Goal: Task Accomplishment & Management: Complete application form

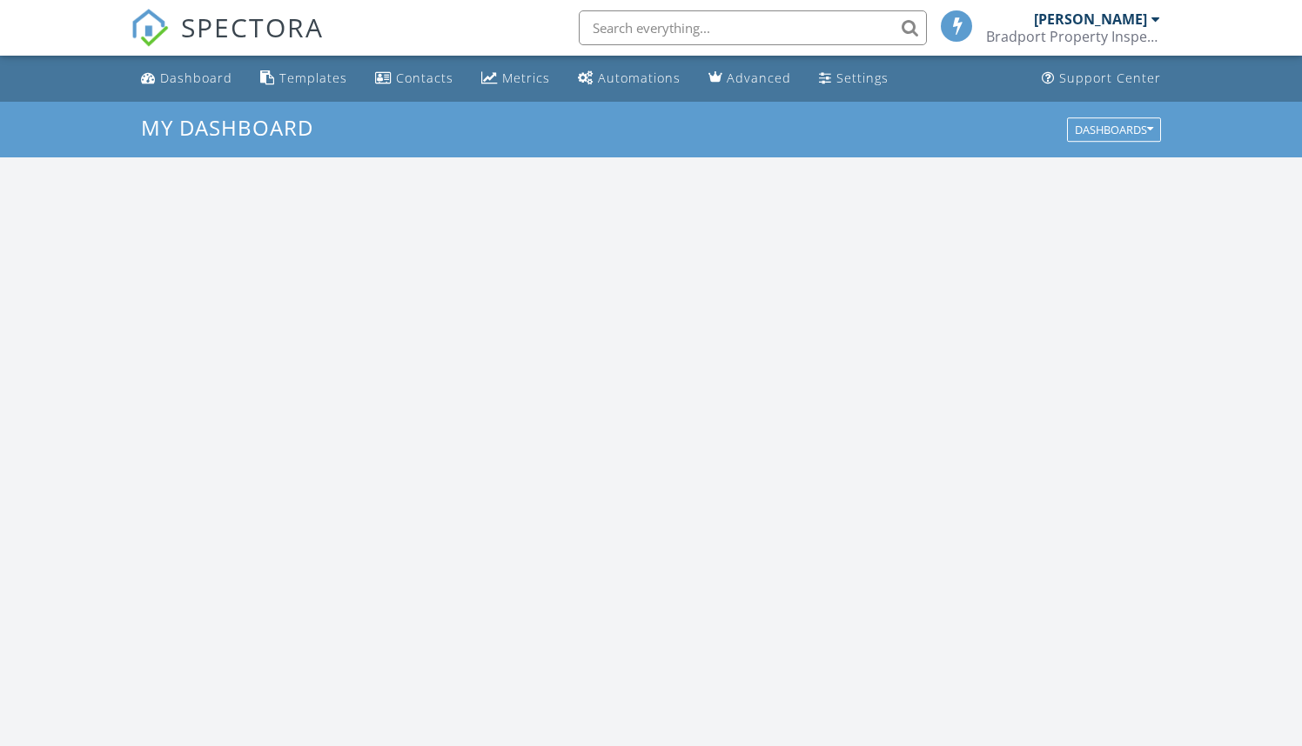
scroll to position [1584, 1302]
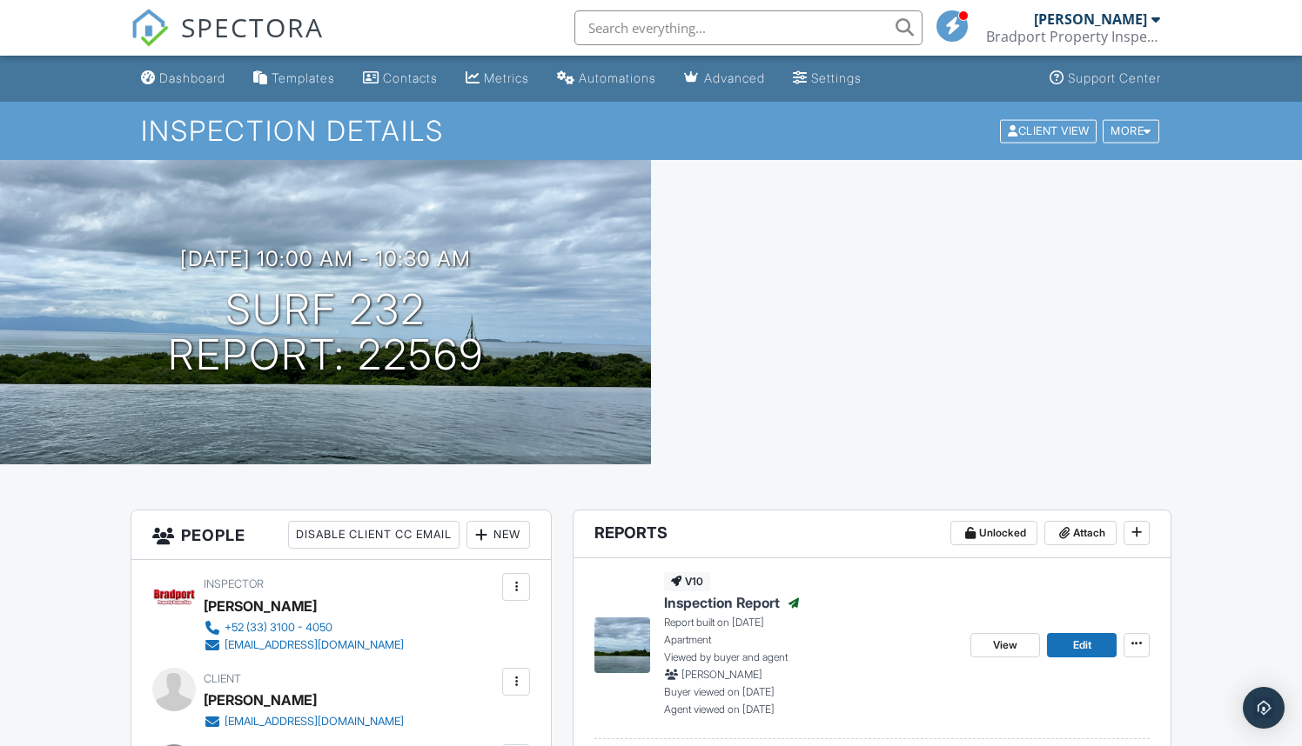
click at [729, 606] on span "Inspection Report" at bounding box center [722, 602] width 116 height 19
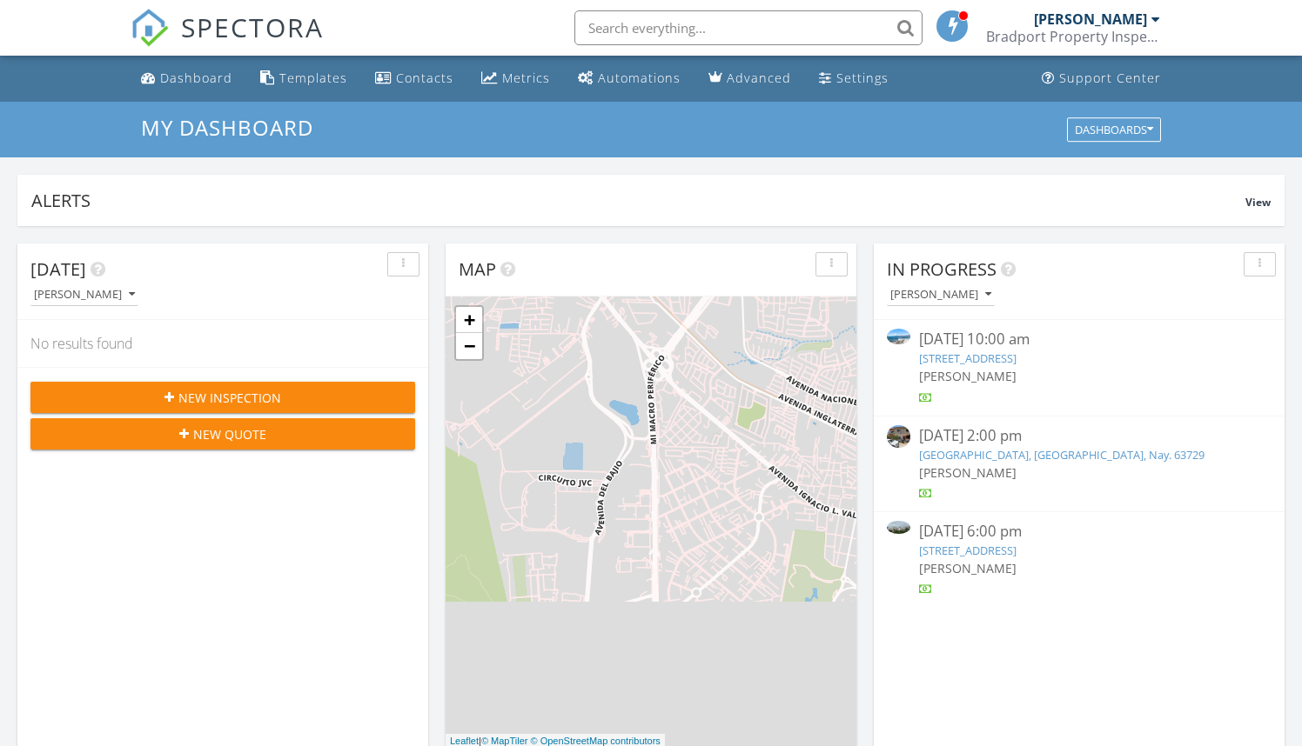
scroll to position [1584, 1302]
click at [988, 546] on link "141 C. Hortensias 6, Puerto Vallarta, Jal. 48399" at bounding box center [967, 551] width 97 height 16
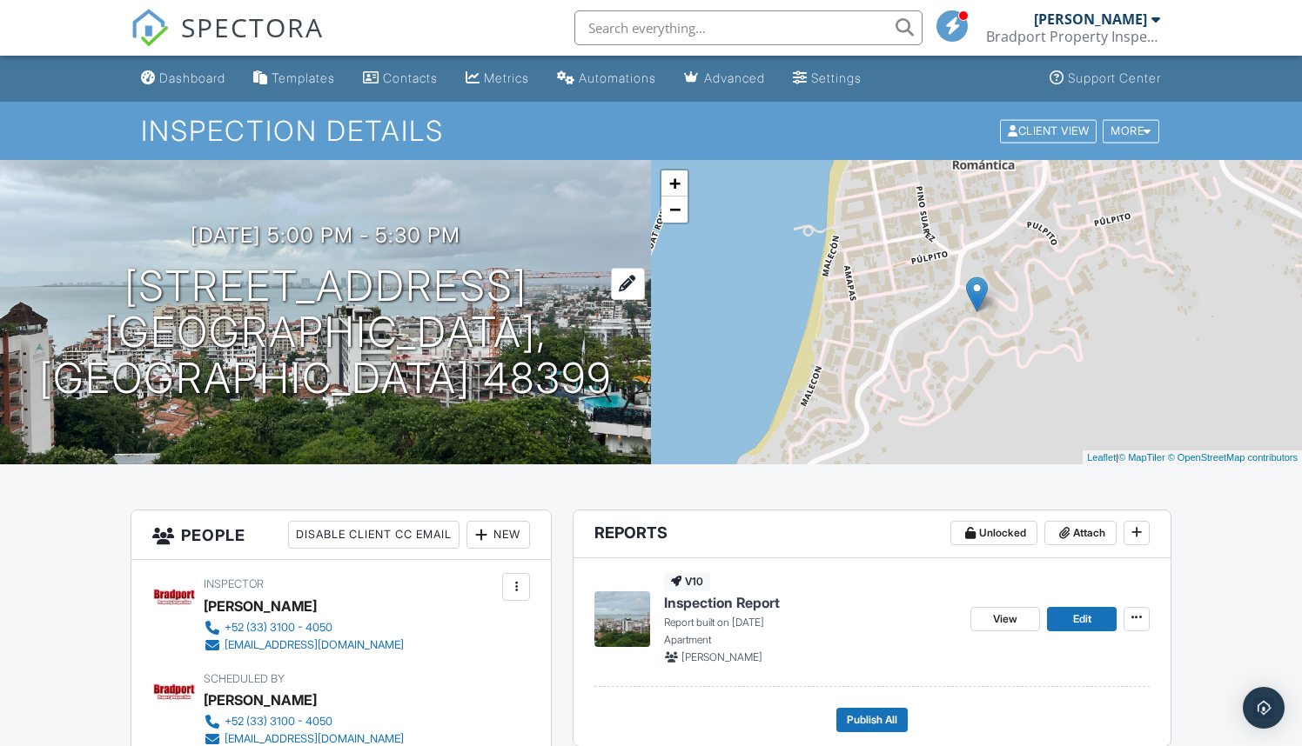
click at [407, 282] on h1 "141 C. Hortensias 6 Puerto Vallarta, Jal. 48399" at bounding box center [325, 332] width 595 height 137
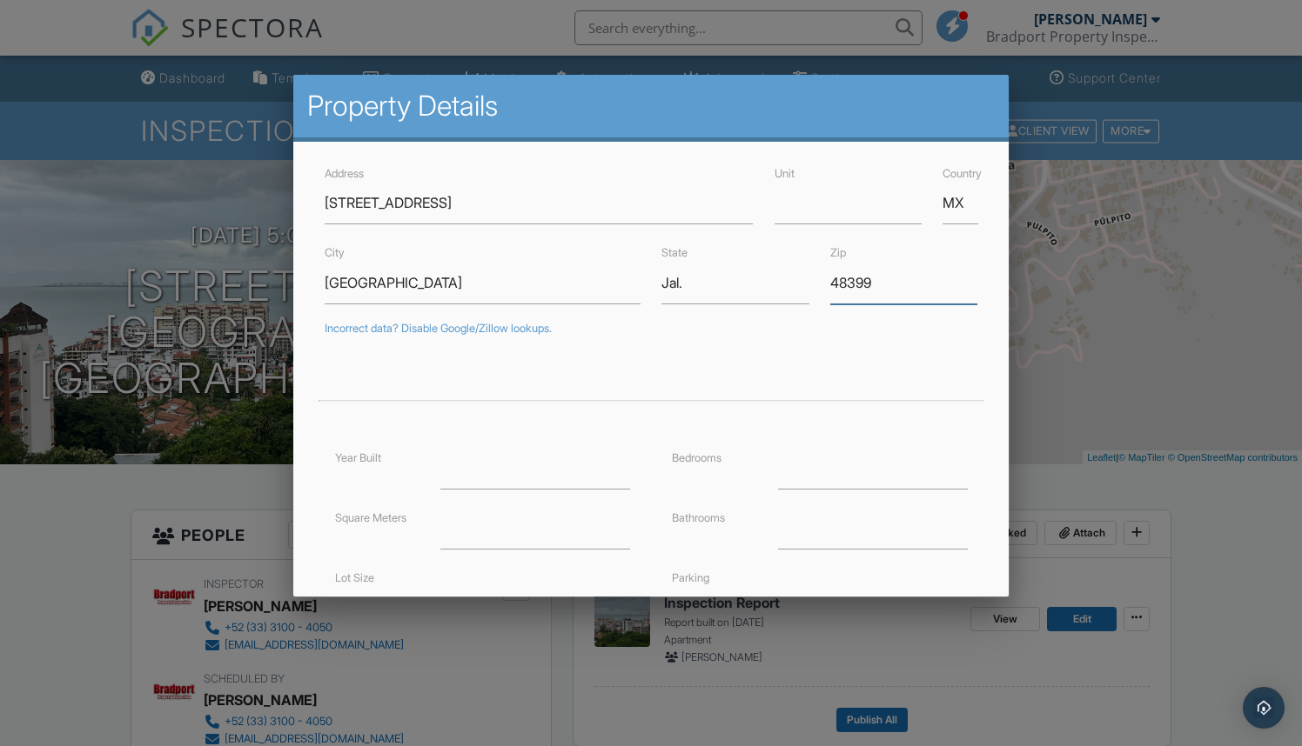
drag, startPoint x: 899, startPoint y: 277, endPoint x: 773, endPoint y: 279, distance: 126.2
type input "22570"
drag, startPoint x: 728, startPoint y: 281, endPoint x: 603, endPoint y: 281, distance: 125.3
type input "41.9481646"
type input "0.5352355999999999"
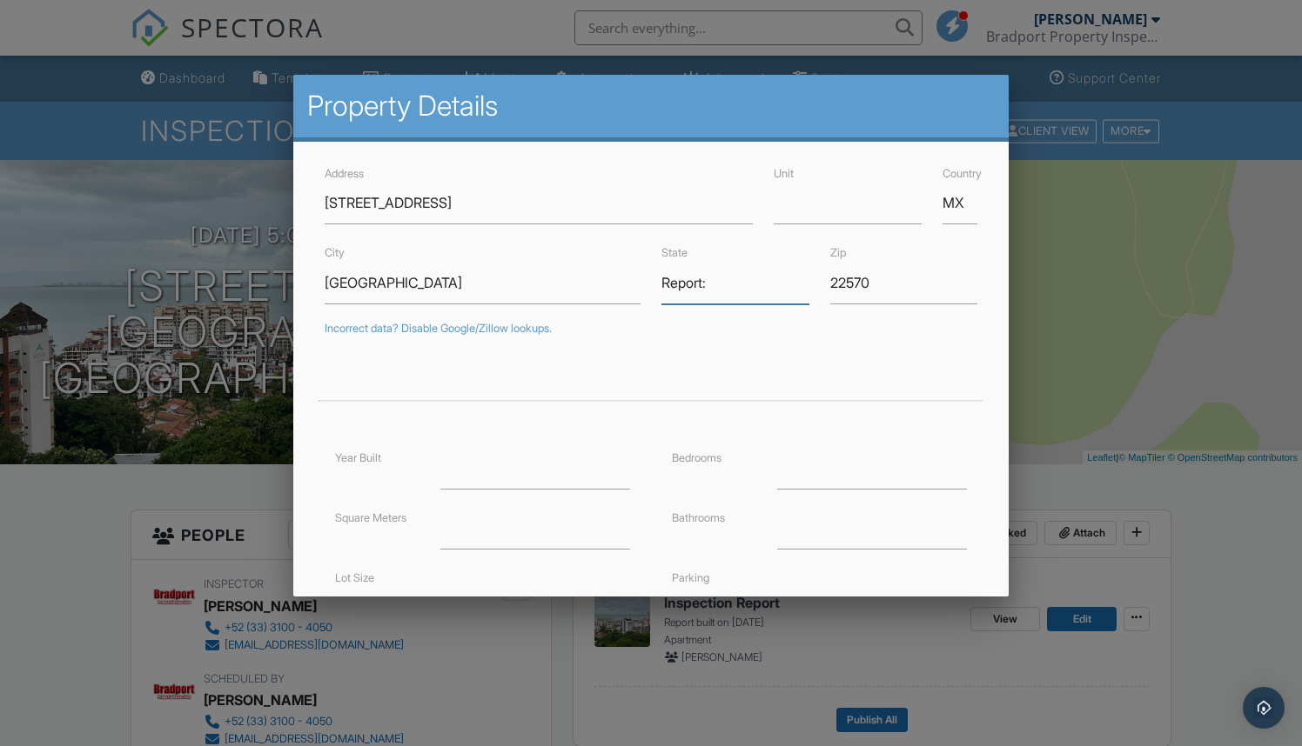
type input "Report:"
drag, startPoint x: 434, startPoint y: 199, endPoint x: 249, endPoint y: 201, distance: 185.3
type input "Vista Amapas 6"
drag, startPoint x: 432, startPoint y: 286, endPoint x: 209, endPoint y: 285, distance: 222.7
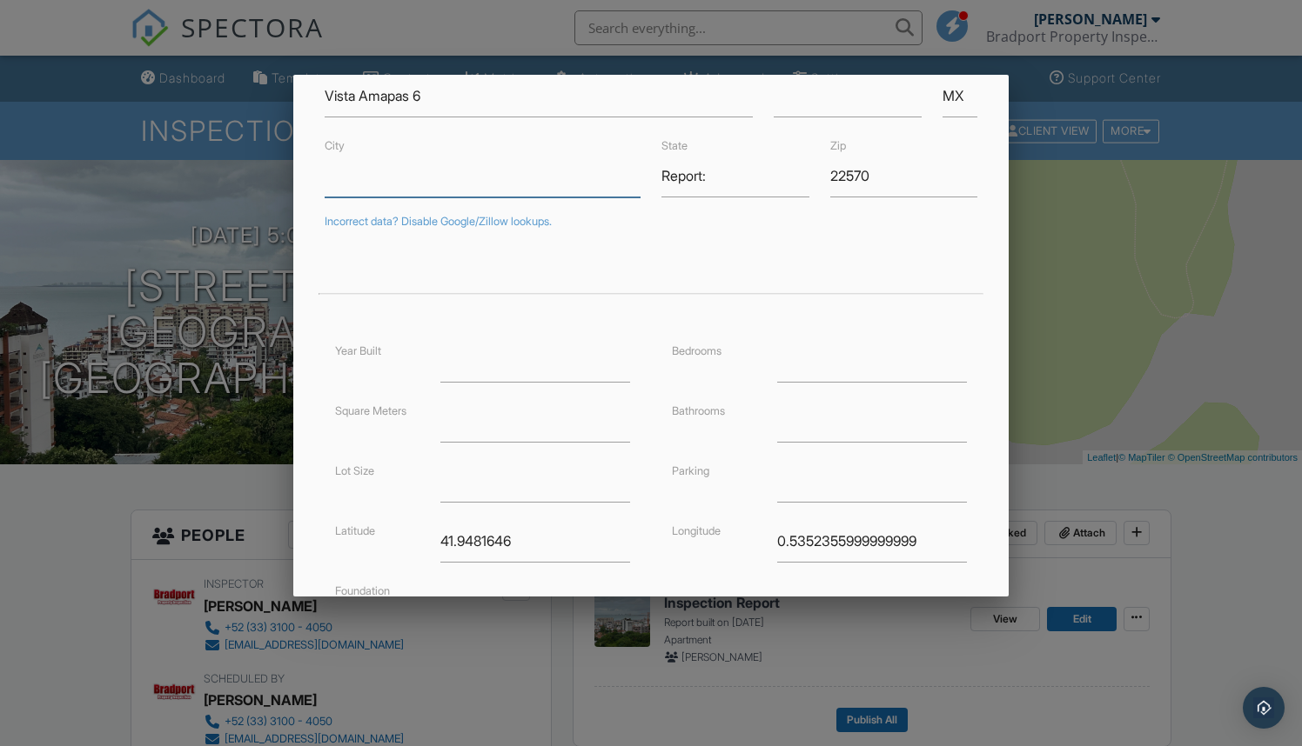
scroll to position [106, 0]
click at [499, 429] on input "number" at bounding box center [535, 422] width 190 height 43
type input "204"
click at [525, 492] on input "number" at bounding box center [535, 482] width 190 height 43
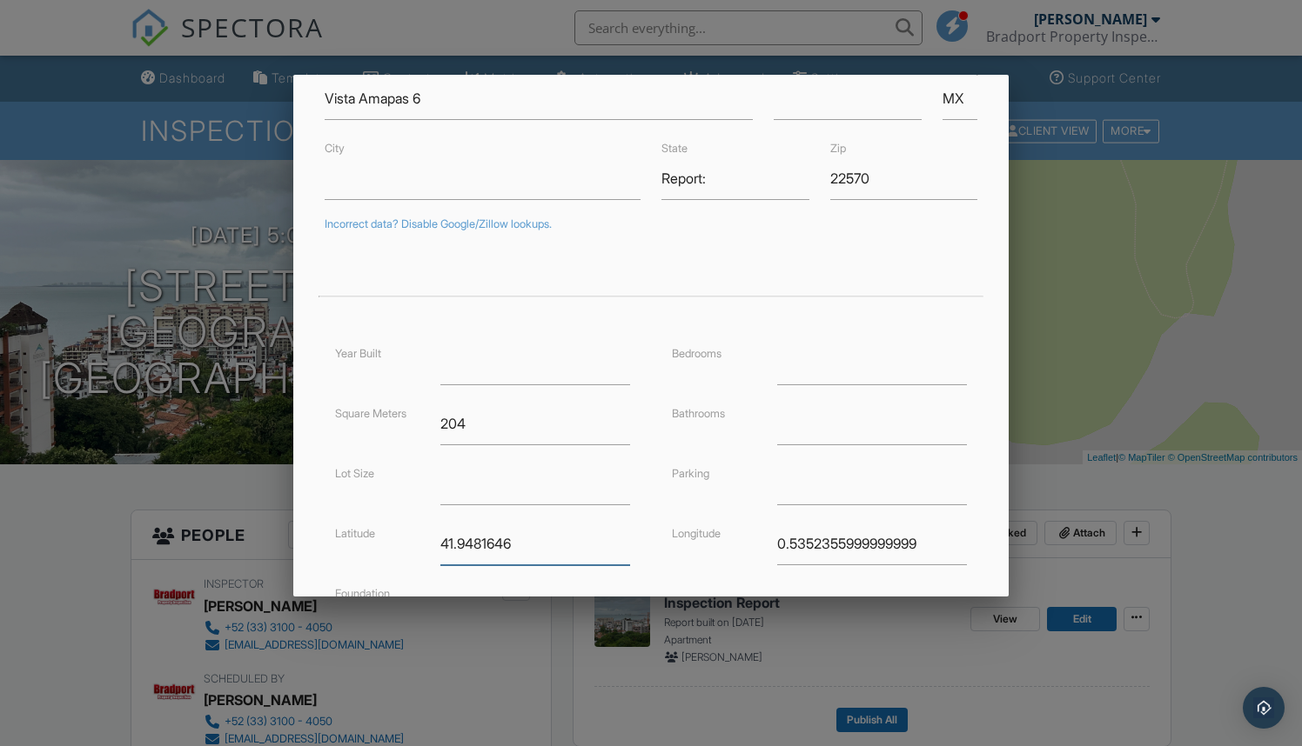
drag, startPoint x: 537, startPoint y: 539, endPoint x: 371, endPoint y: 531, distance: 166.4
click at [371, 531] on div "Latitude 41.9481646" at bounding box center [483, 544] width 316 height 43
drag, startPoint x: 946, startPoint y: 545, endPoint x: 714, endPoint y: 519, distance: 232.8
click at [714, 519] on div "Bedrooms Bathrooms Parking Longitude 0.5352355999999999" at bounding box center [819, 463] width 337 height 240
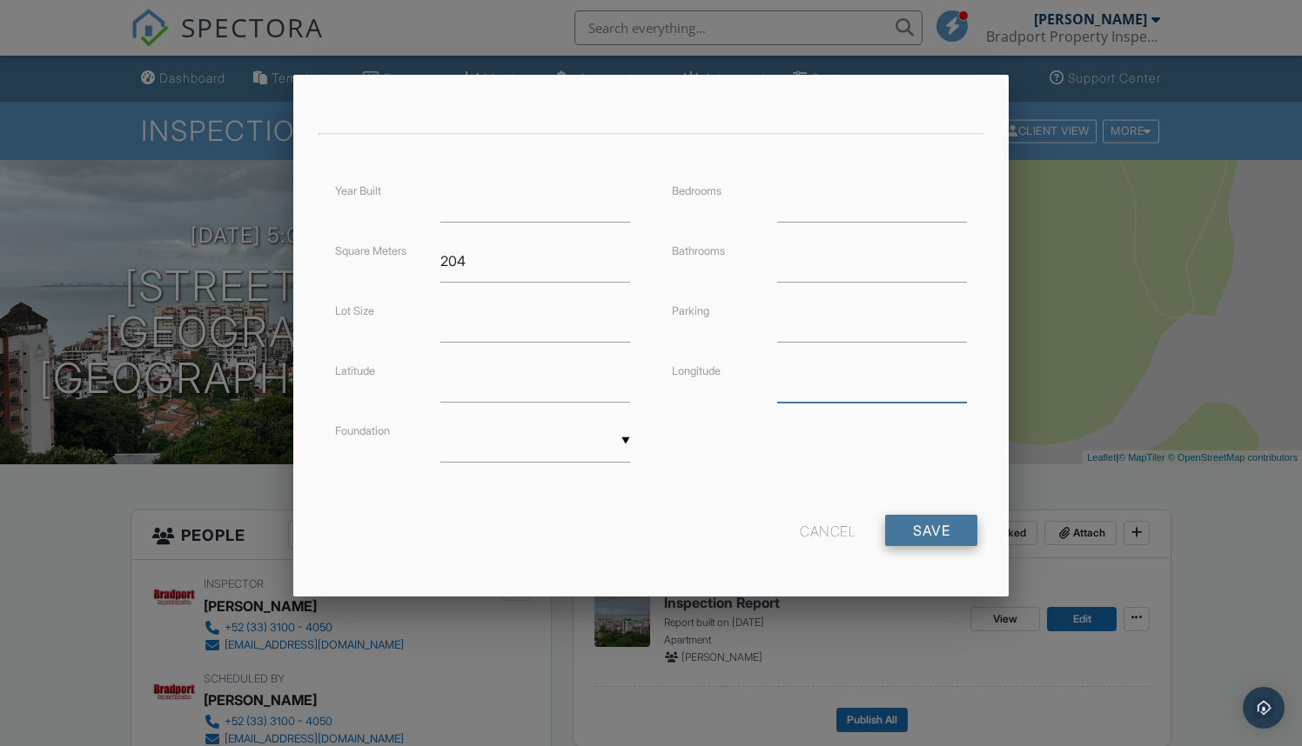
scroll to position [266, 0]
click at [925, 538] on input "Save" at bounding box center [931, 531] width 92 height 31
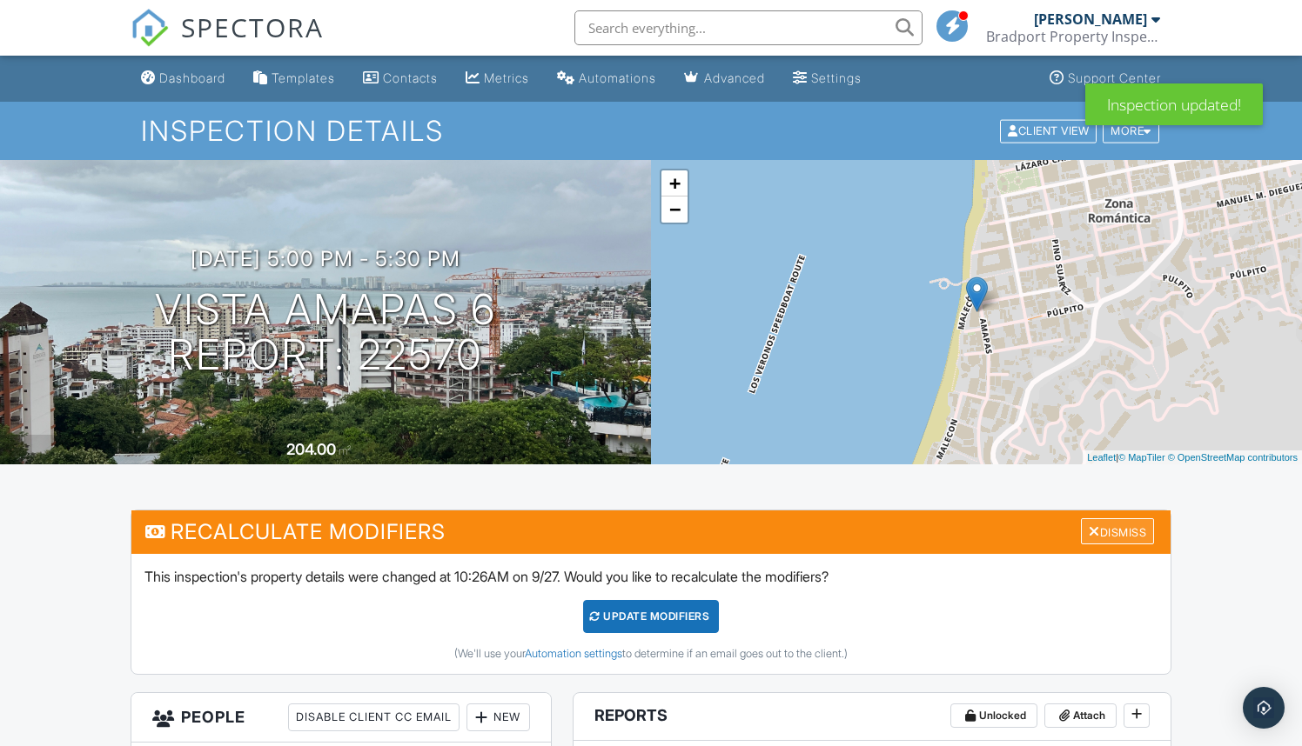
click at [1126, 535] on div "Dismiss" at bounding box center [1117, 532] width 73 height 27
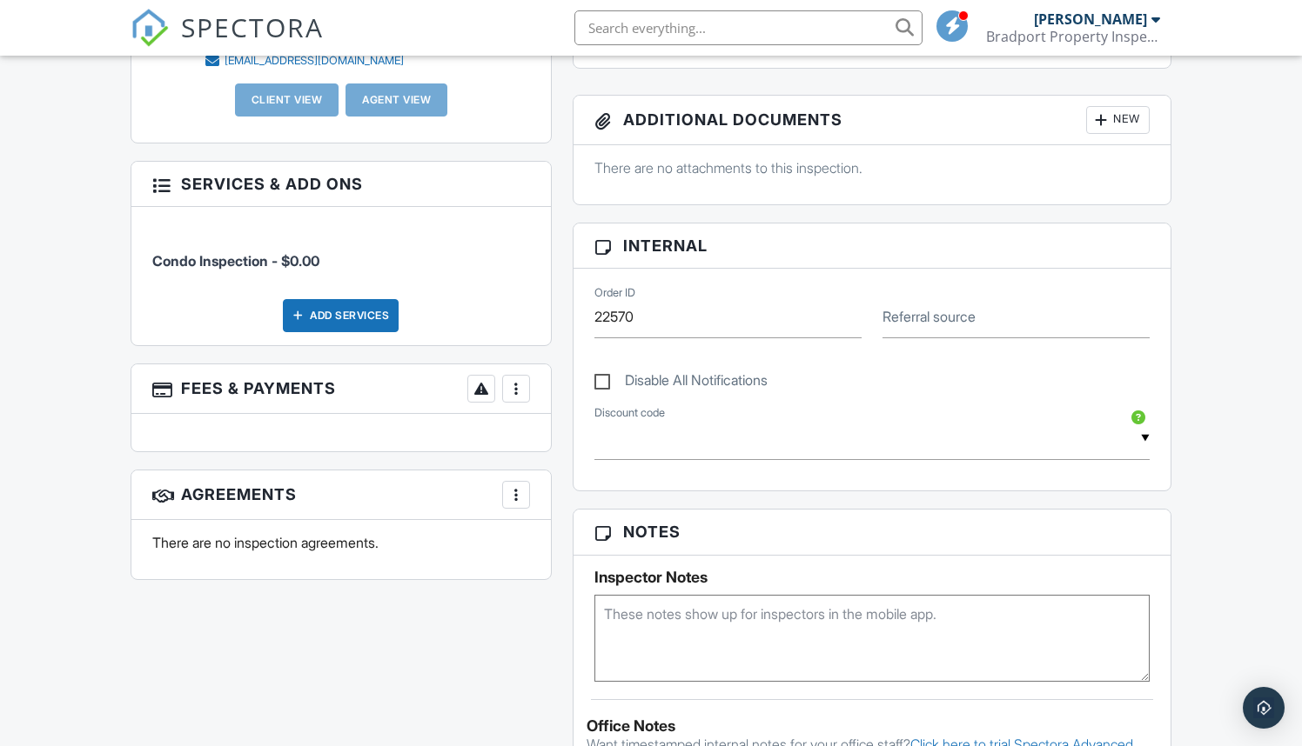
scroll to position [688, 0]
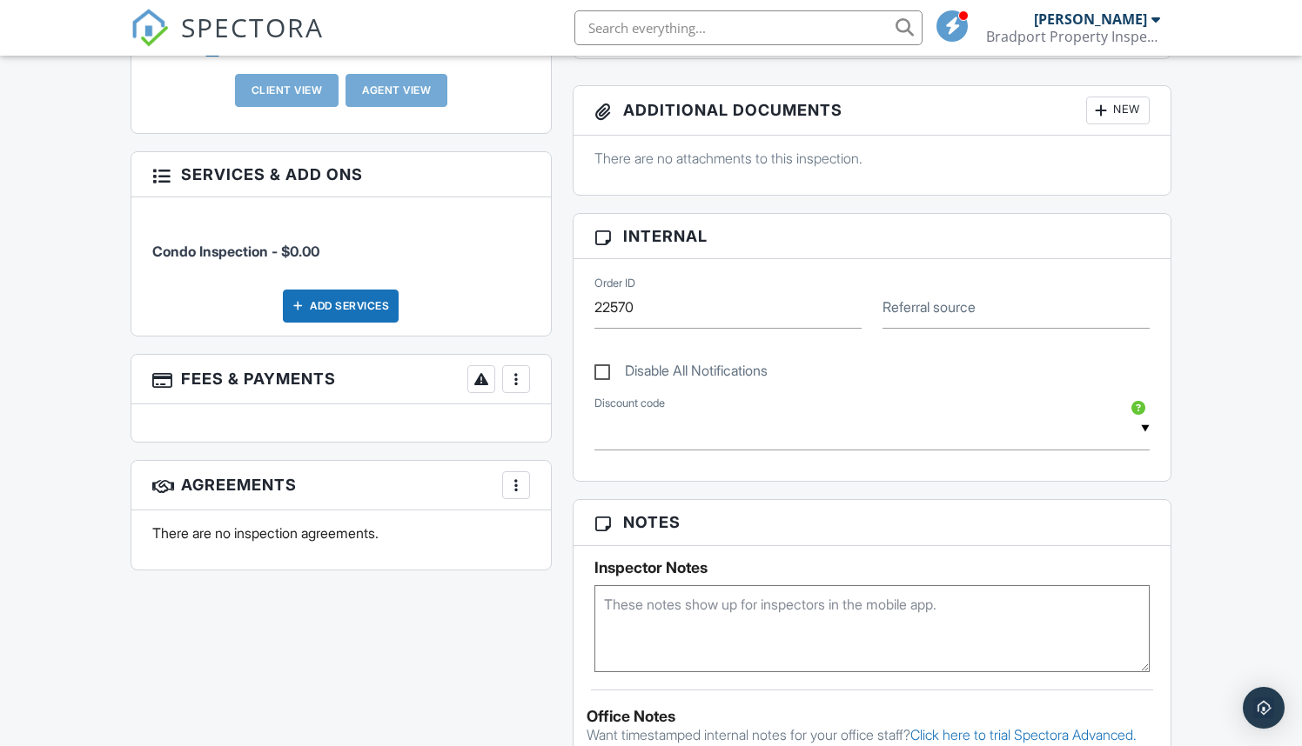
click at [516, 371] on div at bounding box center [515, 379] width 17 height 17
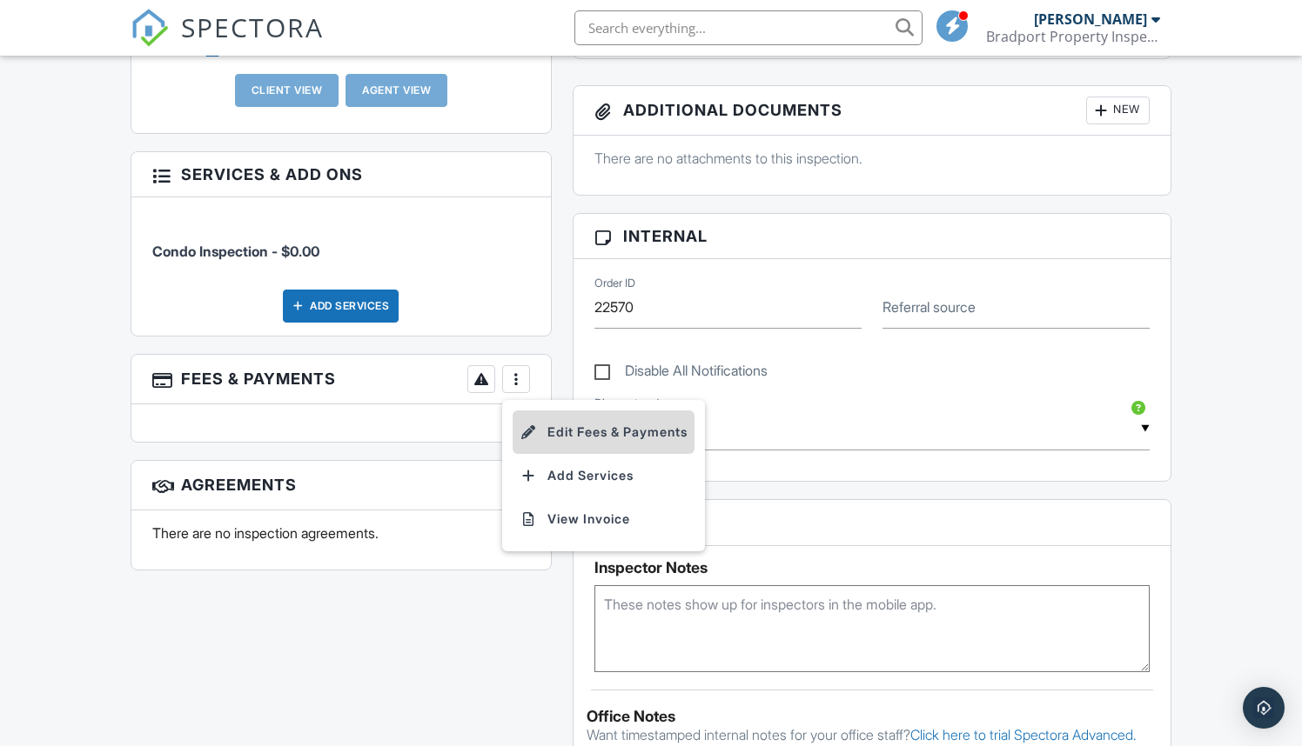
click at [566, 425] on li "Edit Fees & Payments" at bounding box center [603, 433] width 182 height 44
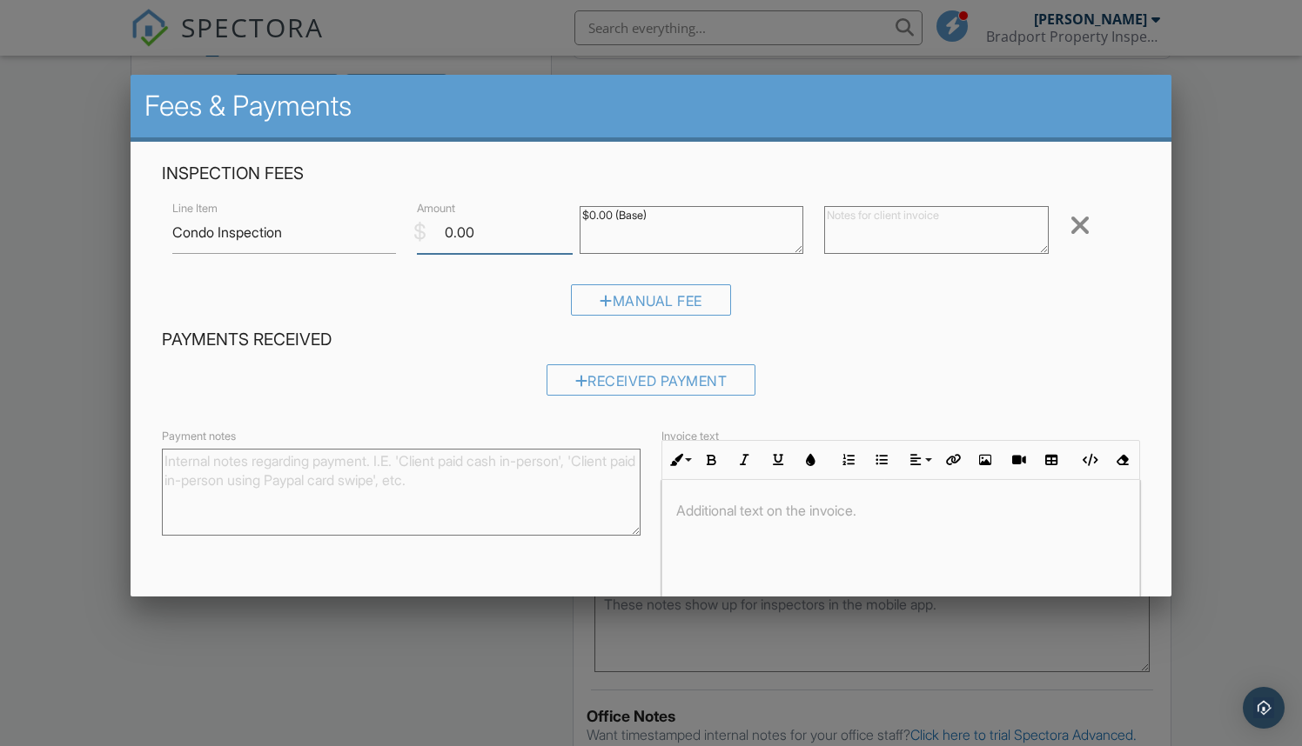
drag, startPoint x: 503, startPoint y: 231, endPoint x: 406, endPoint y: 231, distance: 96.6
click at [406, 231] on div "$ Amount 0.00" at bounding box center [487, 232] width 163 height 43
type input "387"
click at [1104, 641] on input "Save" at bounding box center [1104, 643] width 92 height 31
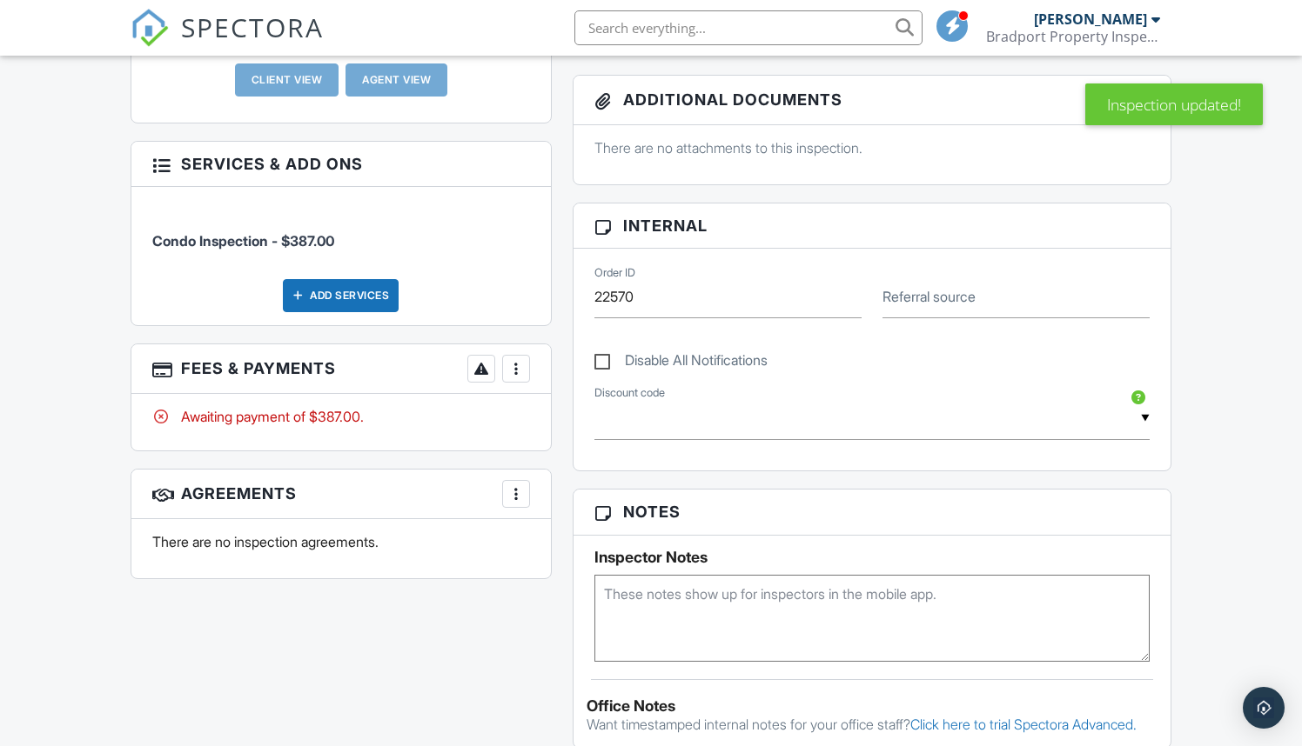
click at [520, 368] on div at bounding box center [515, 368] width 17 height 17
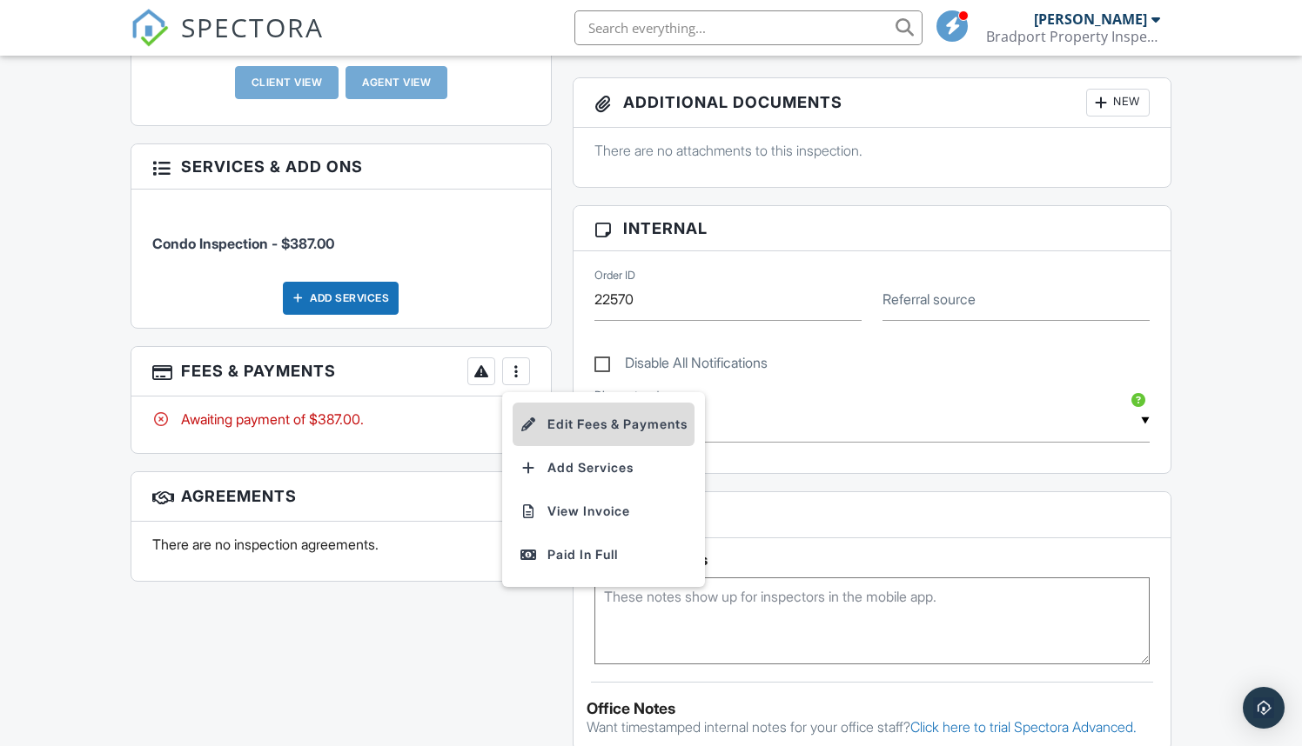
click at [584, 424] on li "Edit Fees & Payments" at bounding box center [603, 425] width 182 height 44
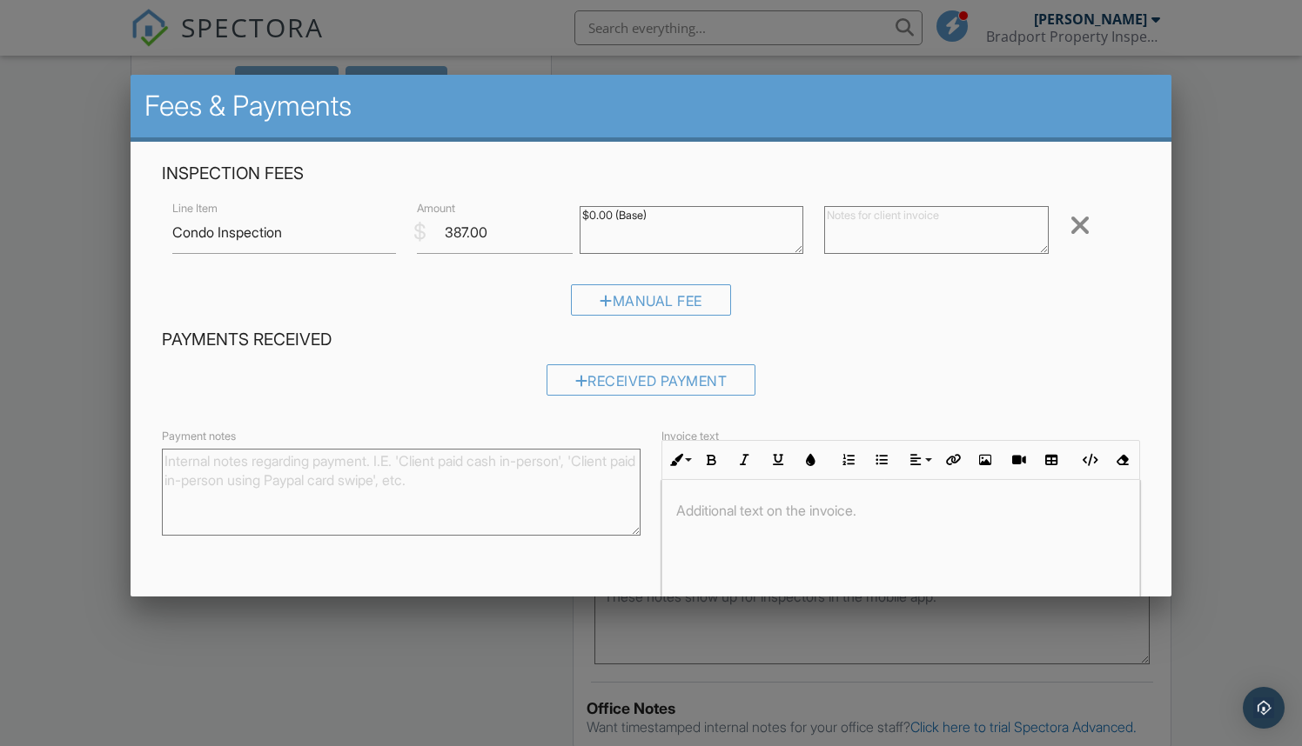
click at [465, 335] on h4 "Payments Received" at bounding box center [651, 340] width 979 height 23
click at [1290, 330] on div at bounding box center [651, 380] width 1302 height 934
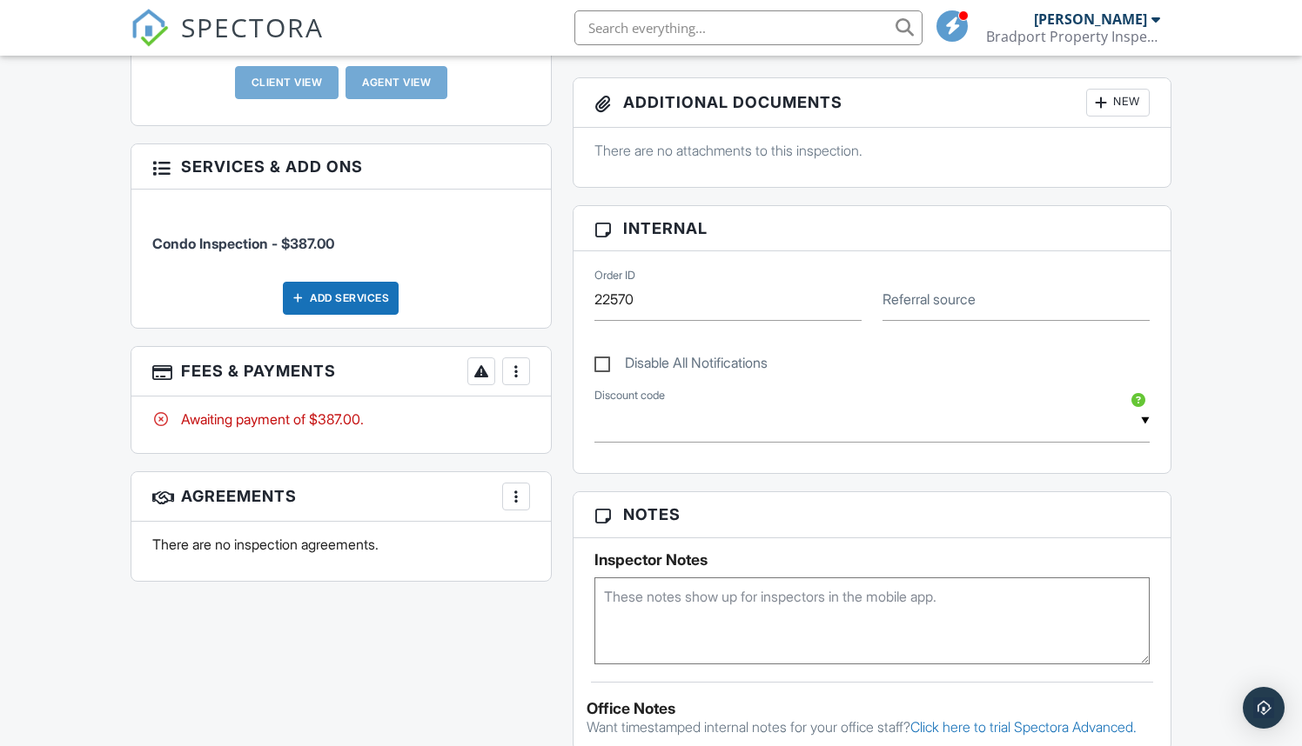
click at [517, 364] on div at bounding box center [515, 371] width 17 height 17
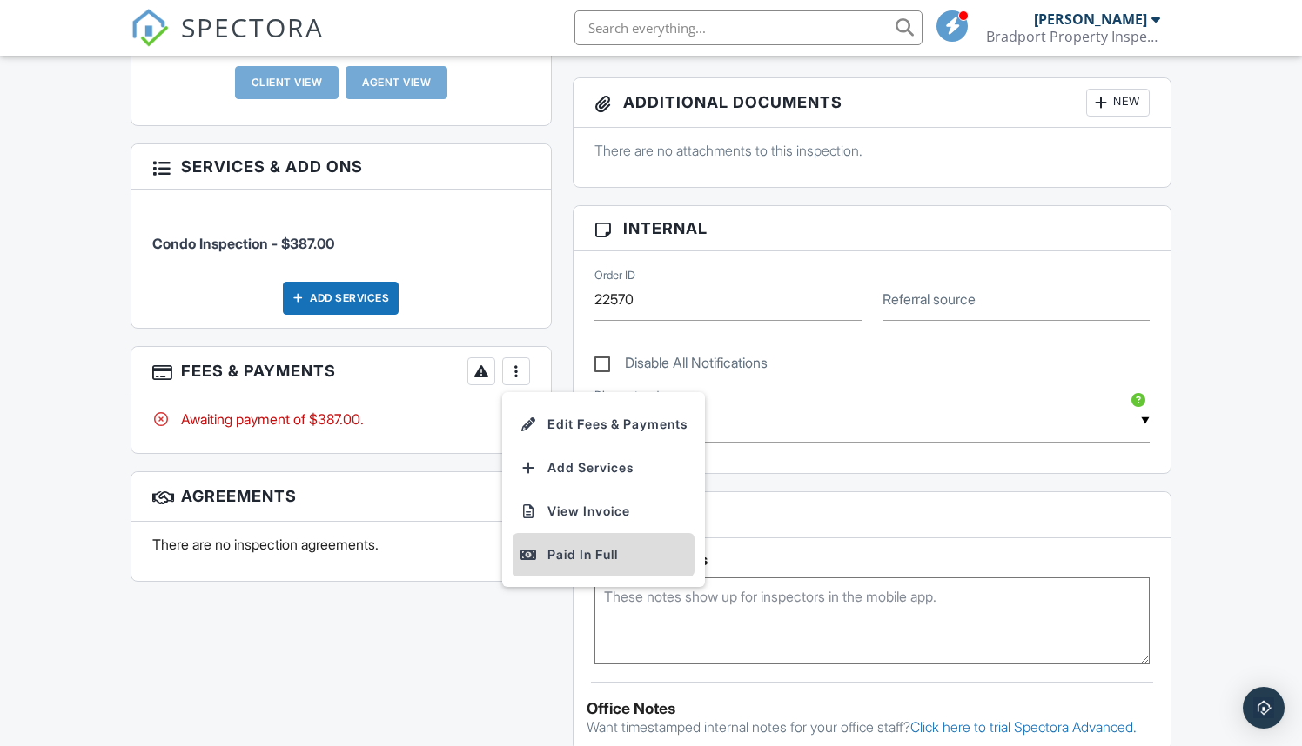
click at [579, 558] on div "Paid In Full" at bounding box center [603, 555] width 168 height 21
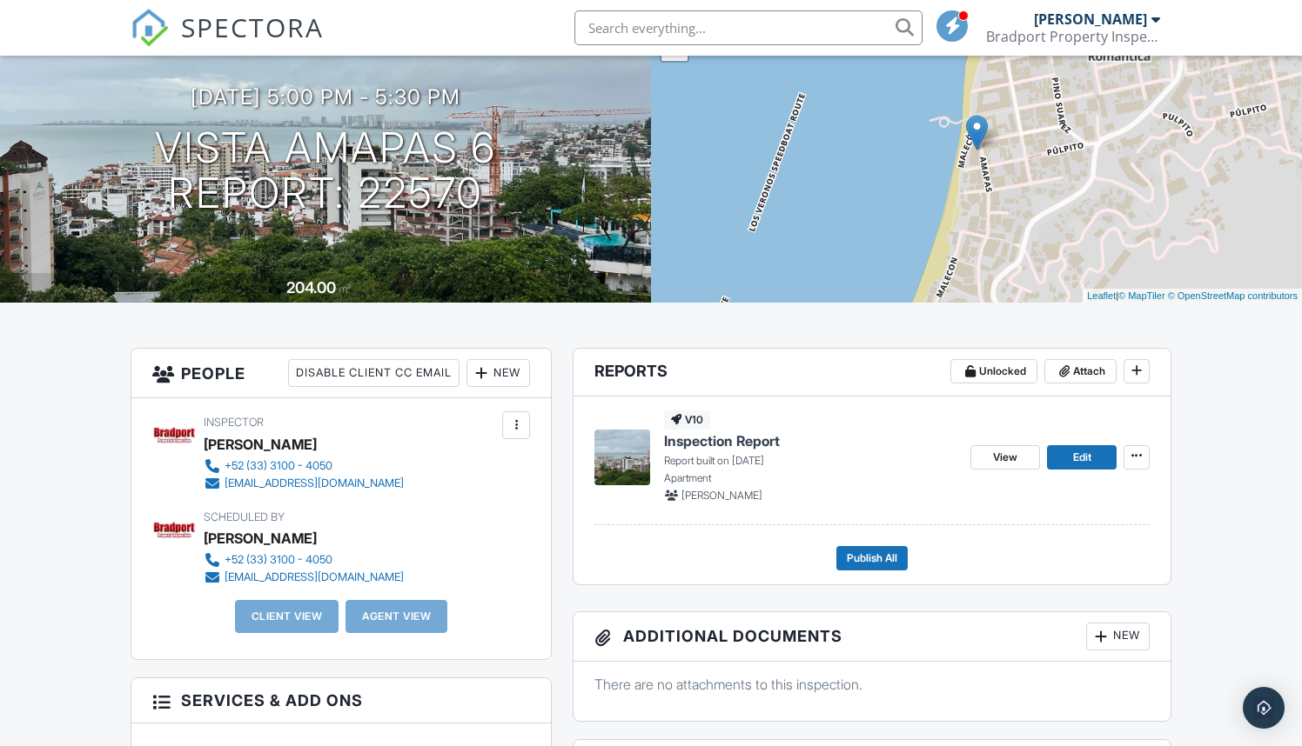
scroll to position [172, 0]
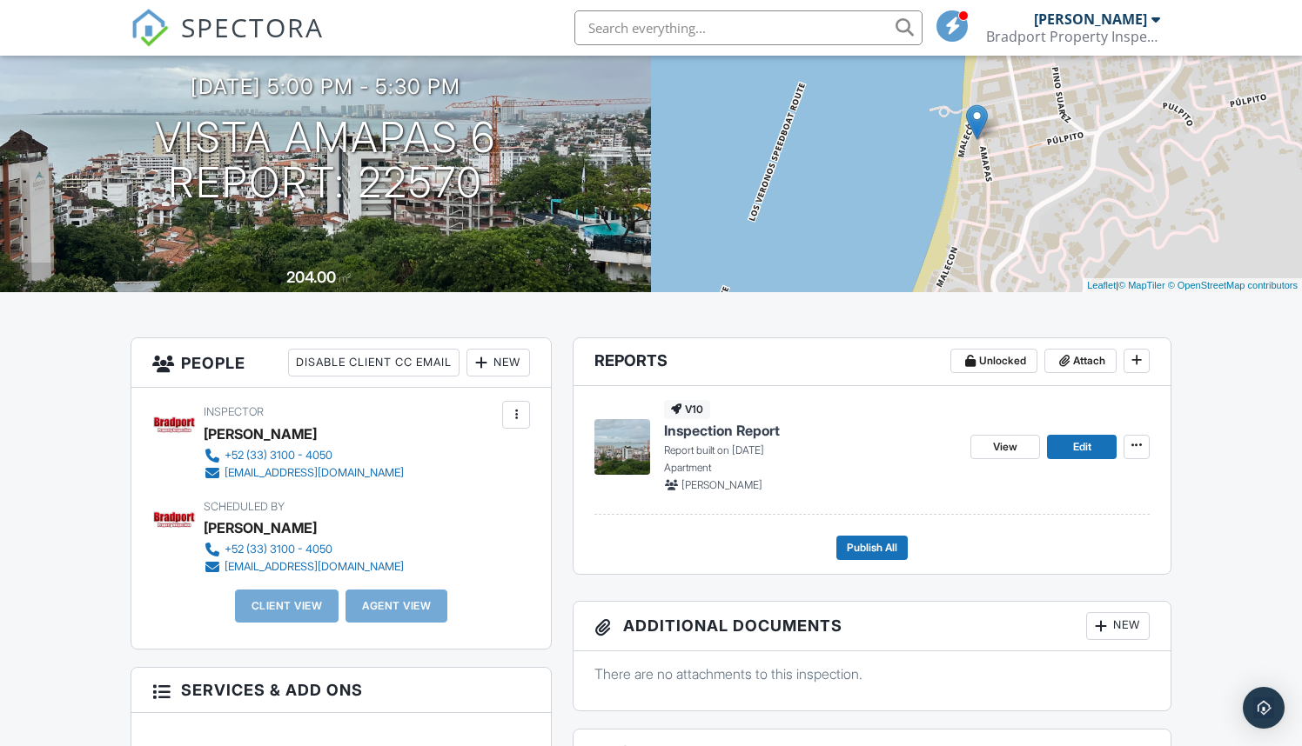
click at [505, 364] on div "New" at bounding box center [498, 363] width 64 height 28
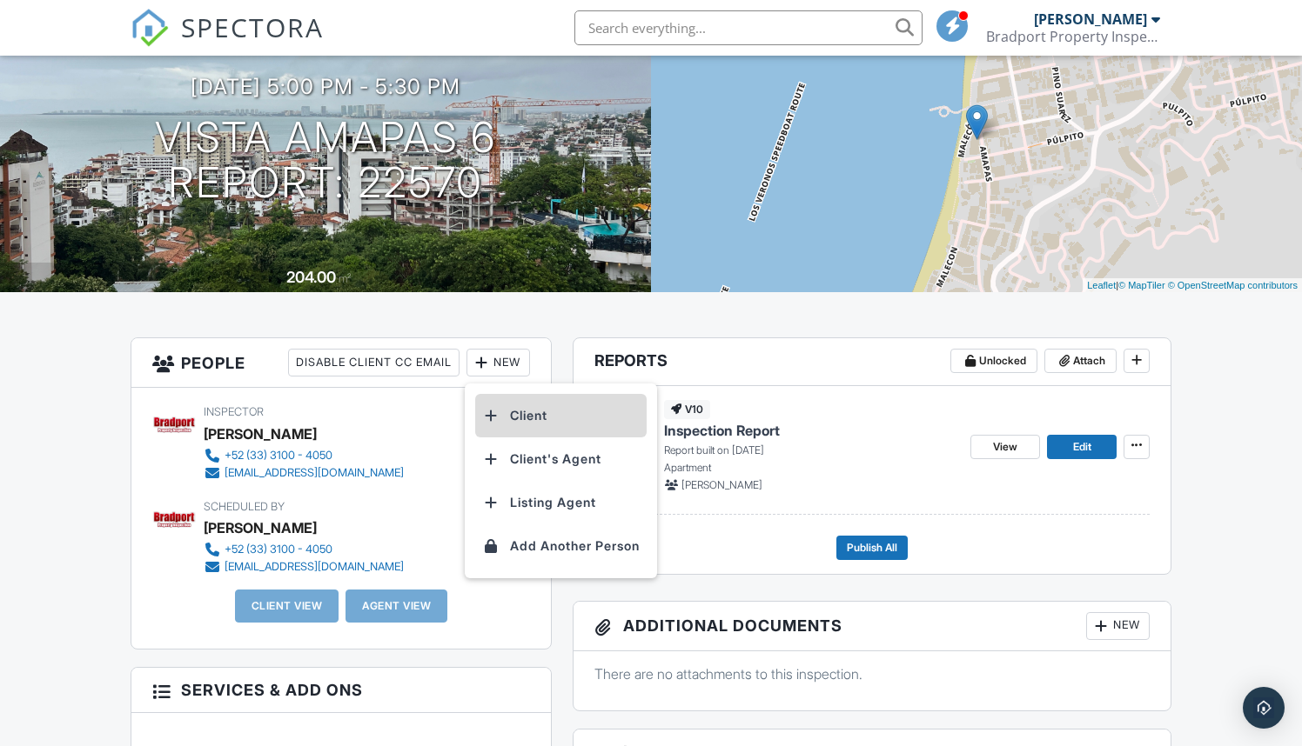
click at [528, 420] on li "Client" at bounding box center [560, 416] width 171 height 44
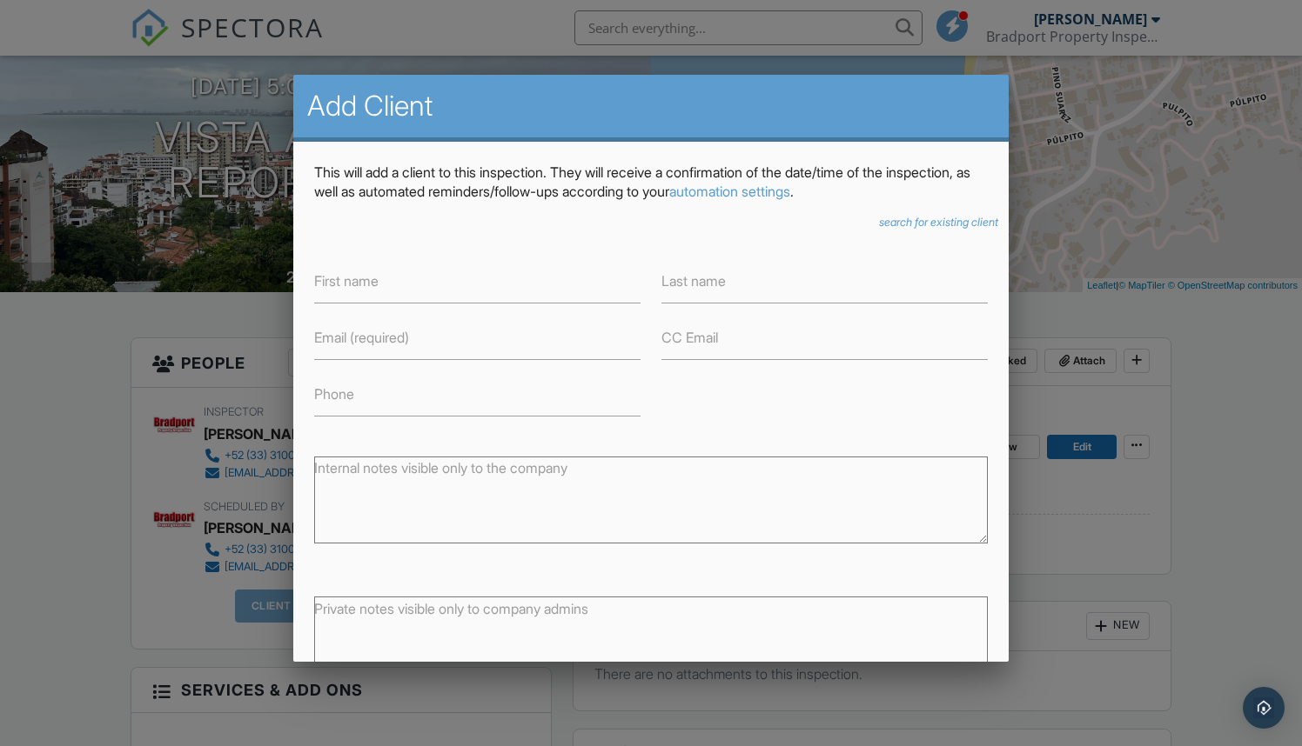
click at [379, 338] on label "Email (required)" at bounding box center [361, 337] width 95 height 19
click at [379, 338] on input "Email (required)" at bounding box center [477, 339] width 326 height 43
paste input "19ron57@gmail.com"
type input "19ron57@gmail.com"
paste input "[EMAIL_ADDRESS][DOMAIN_NAME]"
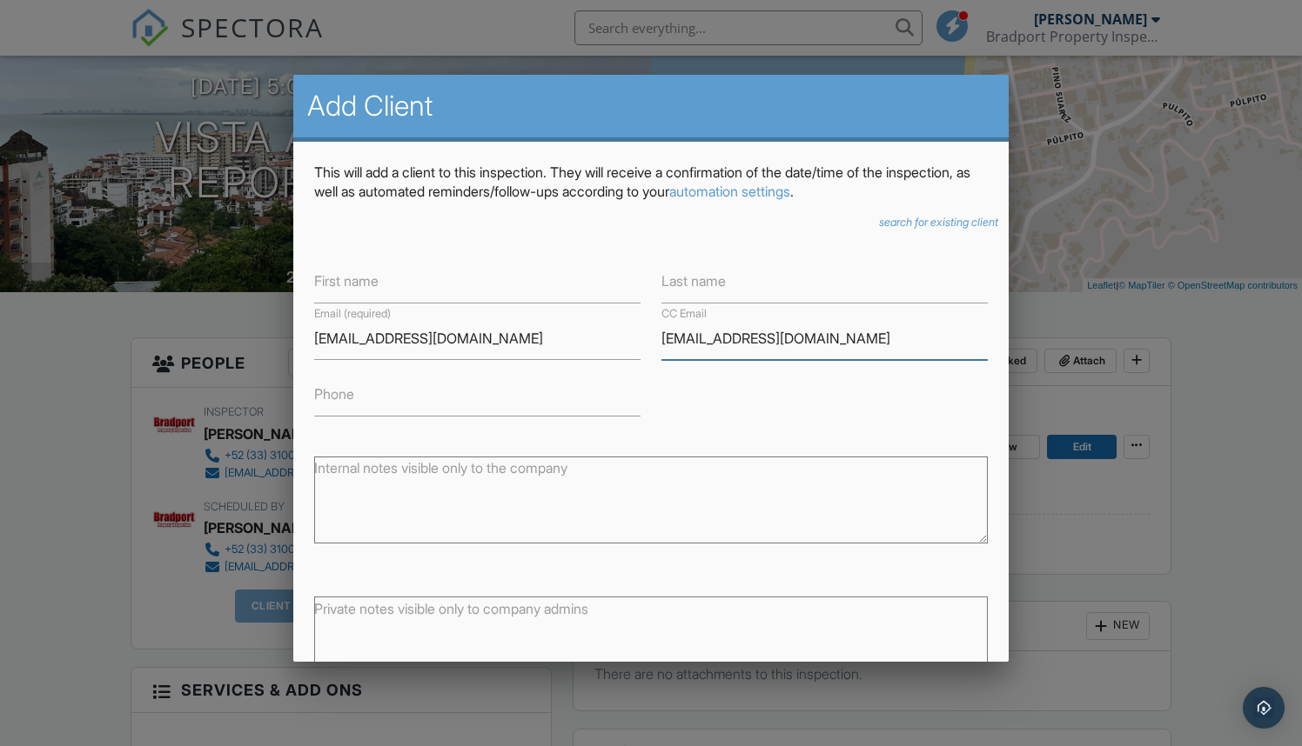
type input "[EMAIL_ADDRESS][DOMAIN_NAME]"
click at [377, 284] on label "First name" at bounding box center [346, 280] width 64 height 19
click at [377, 284] on input "First name" at bounding box center [477, 282] width 326 height 43
type input "[PERSON_NAME]"
click at [695, 285] on label "Last name" at bounding box center [693, 280] width 64 height 19
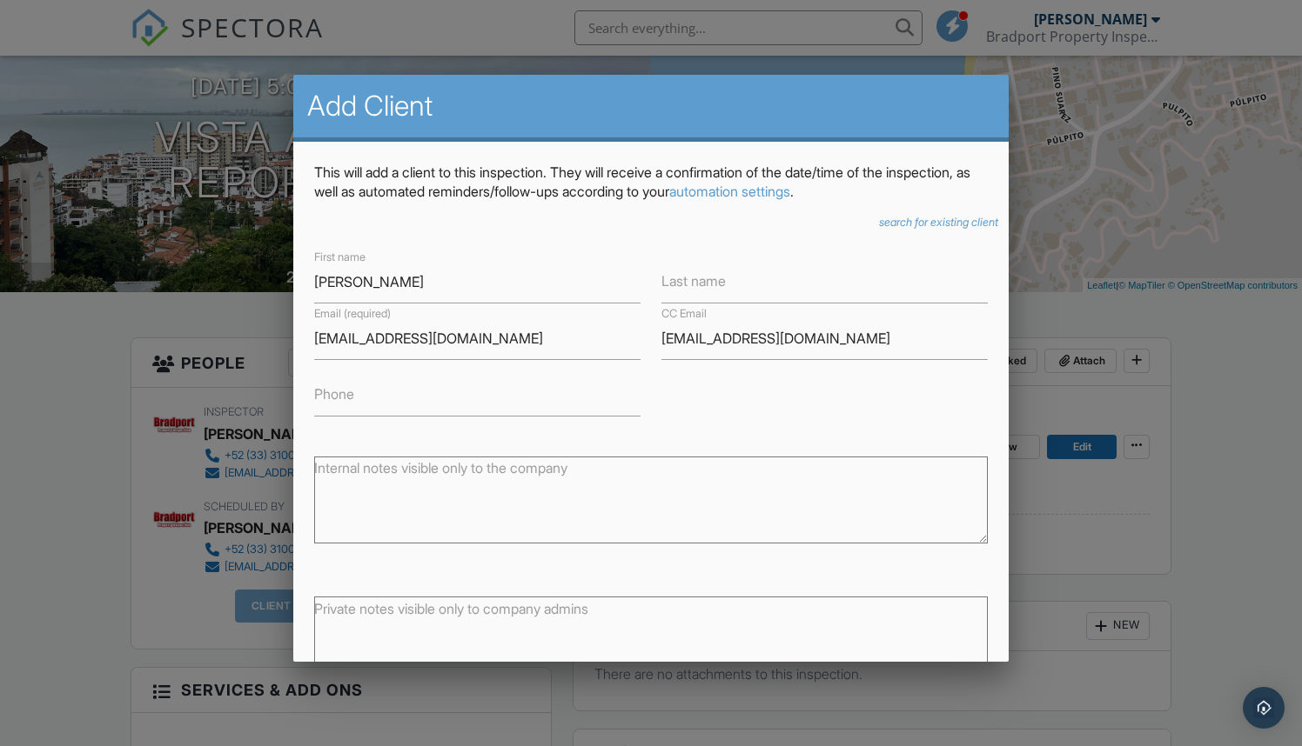
click at [695, 285] on input "Last name" at bounding box center [824, 282] width 326 height 43
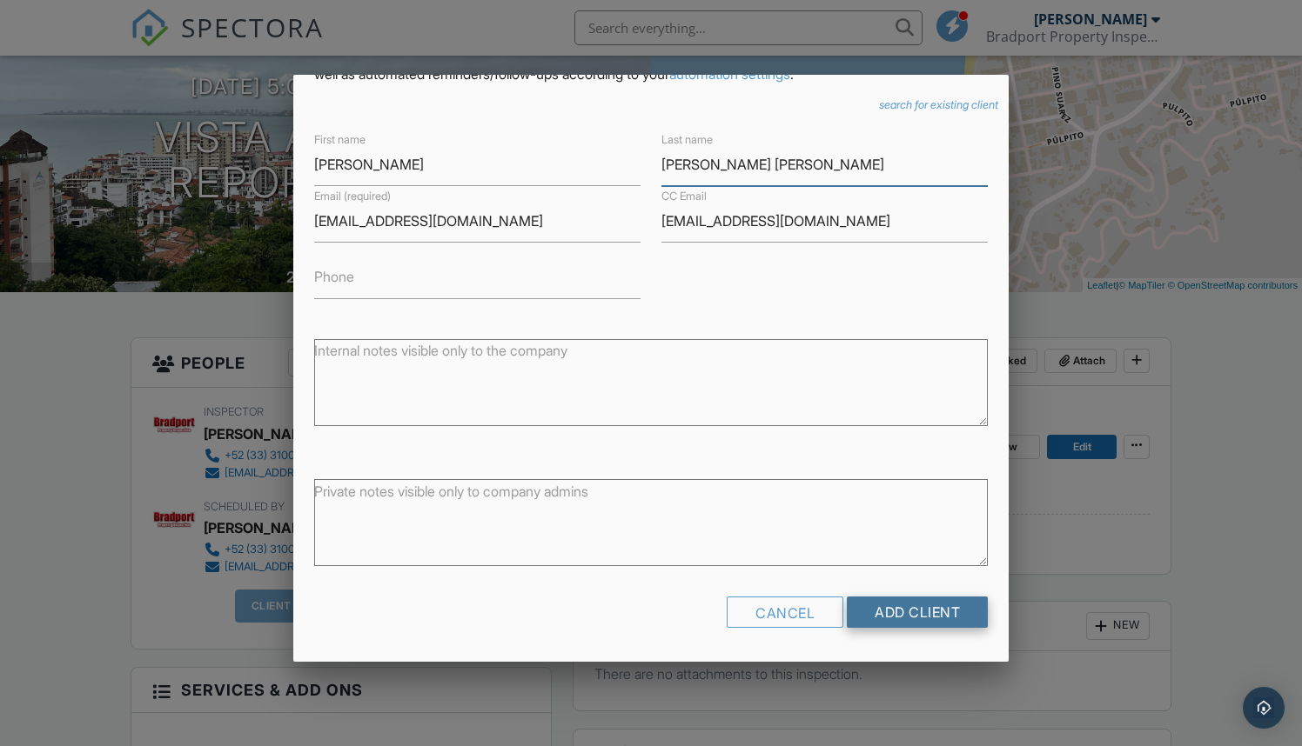
scroll to position [117, 0]
type input "Sanders Mishkin"
click at [907, 619] on input "Add Client" at bounding box center [917, 613] width 141 height 31
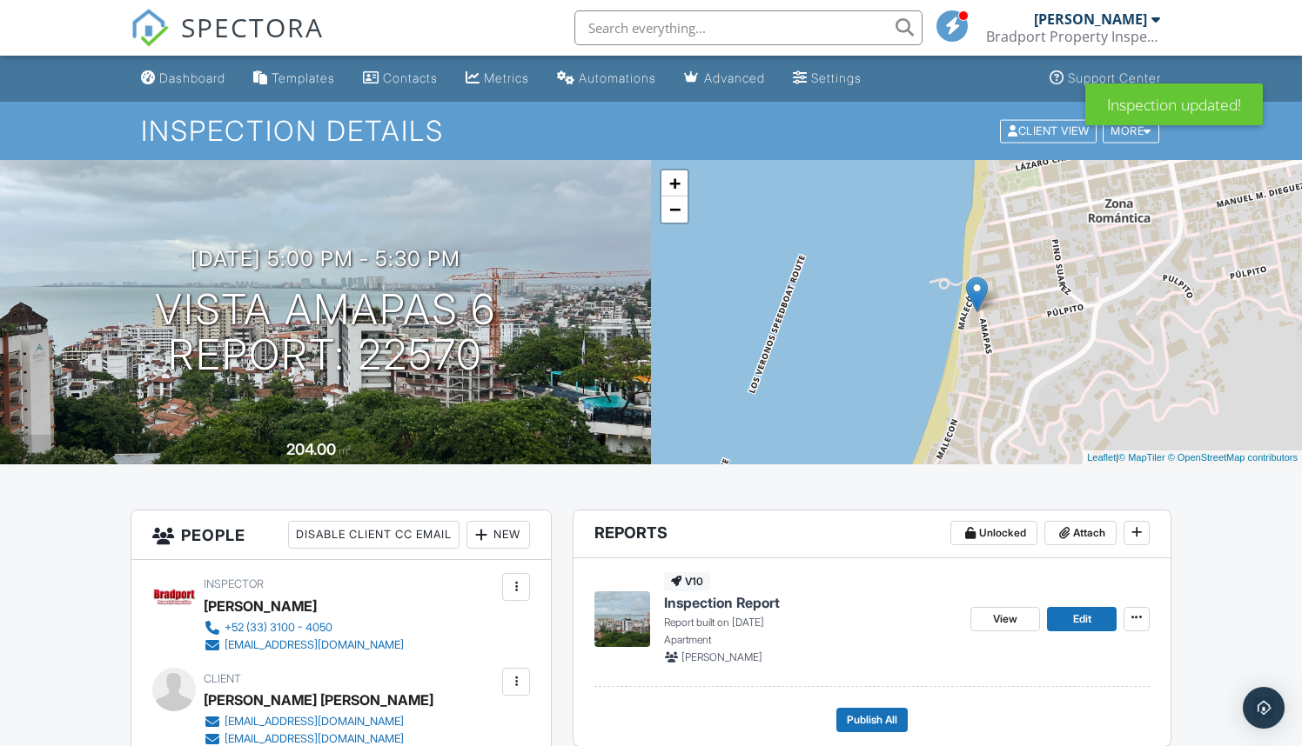
click at [512, 690] on div at bounding box center [516, 682] width 28 height 28
click at [374, 728] on li "Edit" at bounding box center [422, 735] width 194 height 44
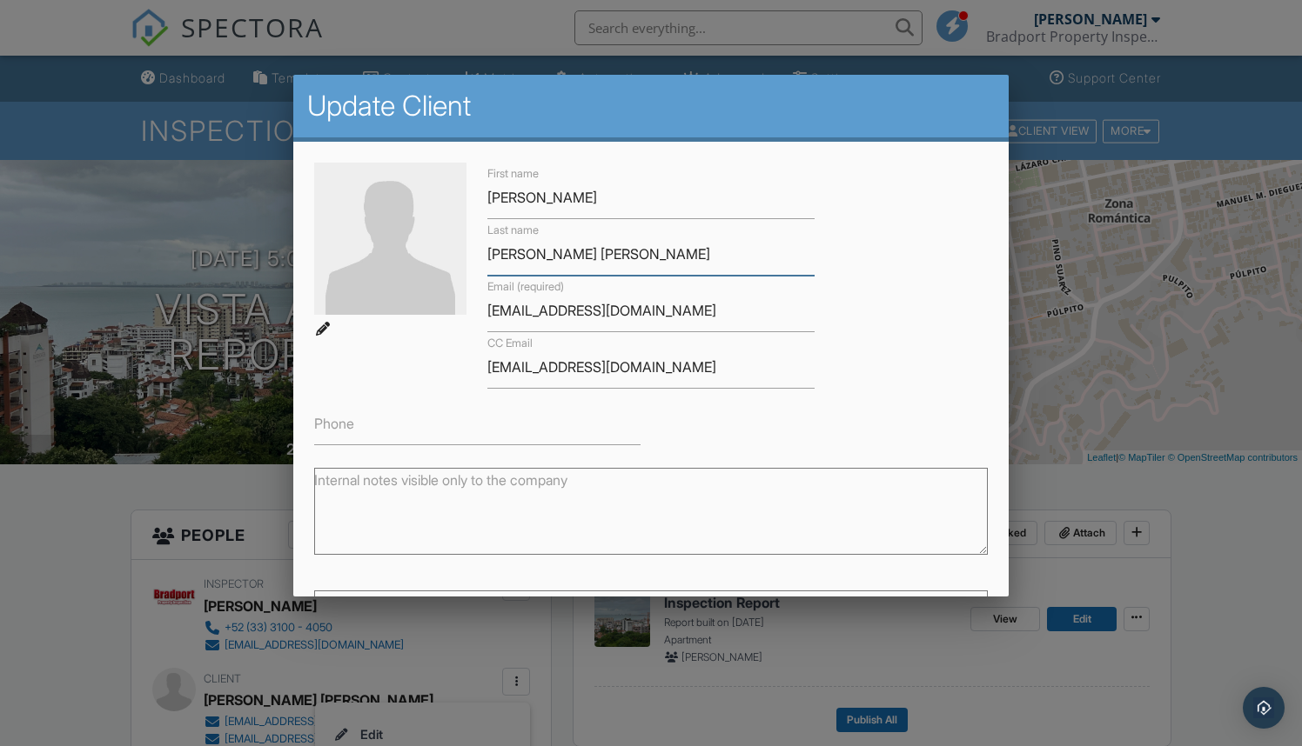
drag, startPoint x: 612, startPoint y: 255, endPoint x: 437, endPoint y: 253, distance: 175.8
click at [628, 200] on input "Ronald Cusano" at bounding box center [650, 198] width 326 height 43
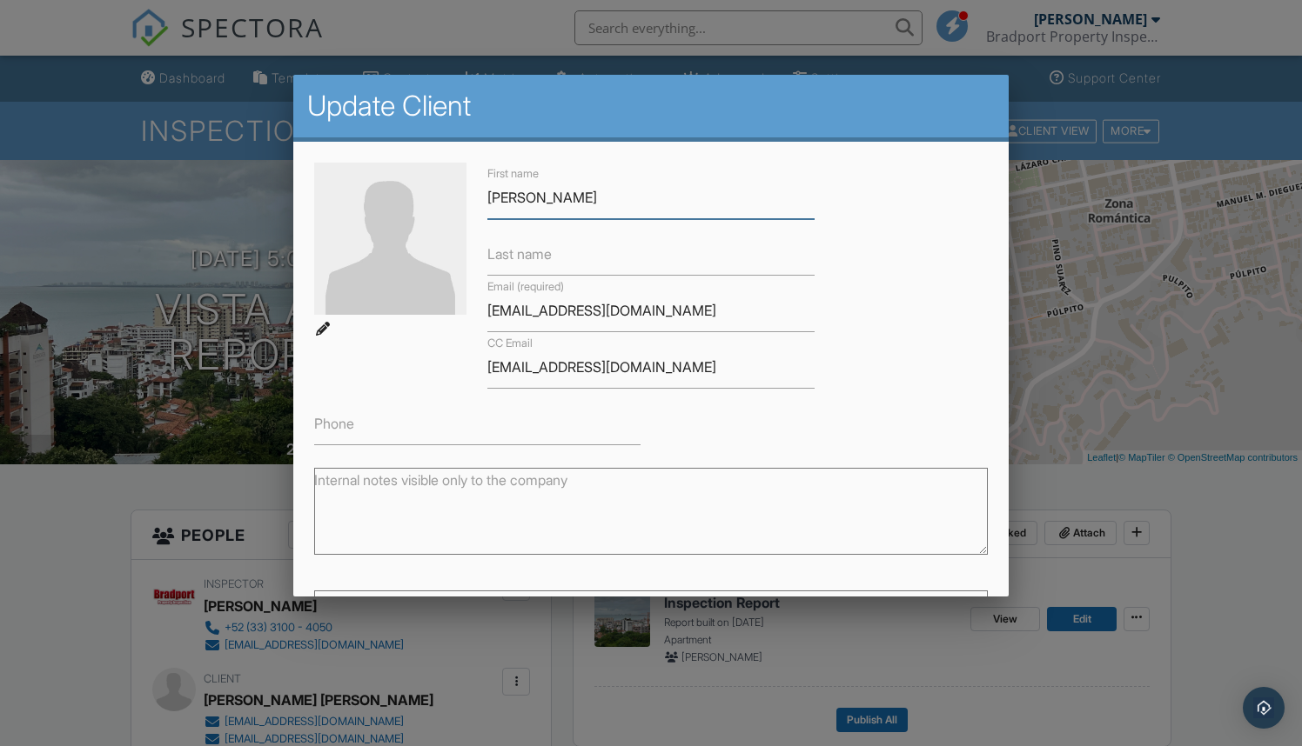
click at [614, 200] on input "Ronald Cusano" at bounding box center [650, 198] width 326 height 43
paste input "Sanders Mishkin"
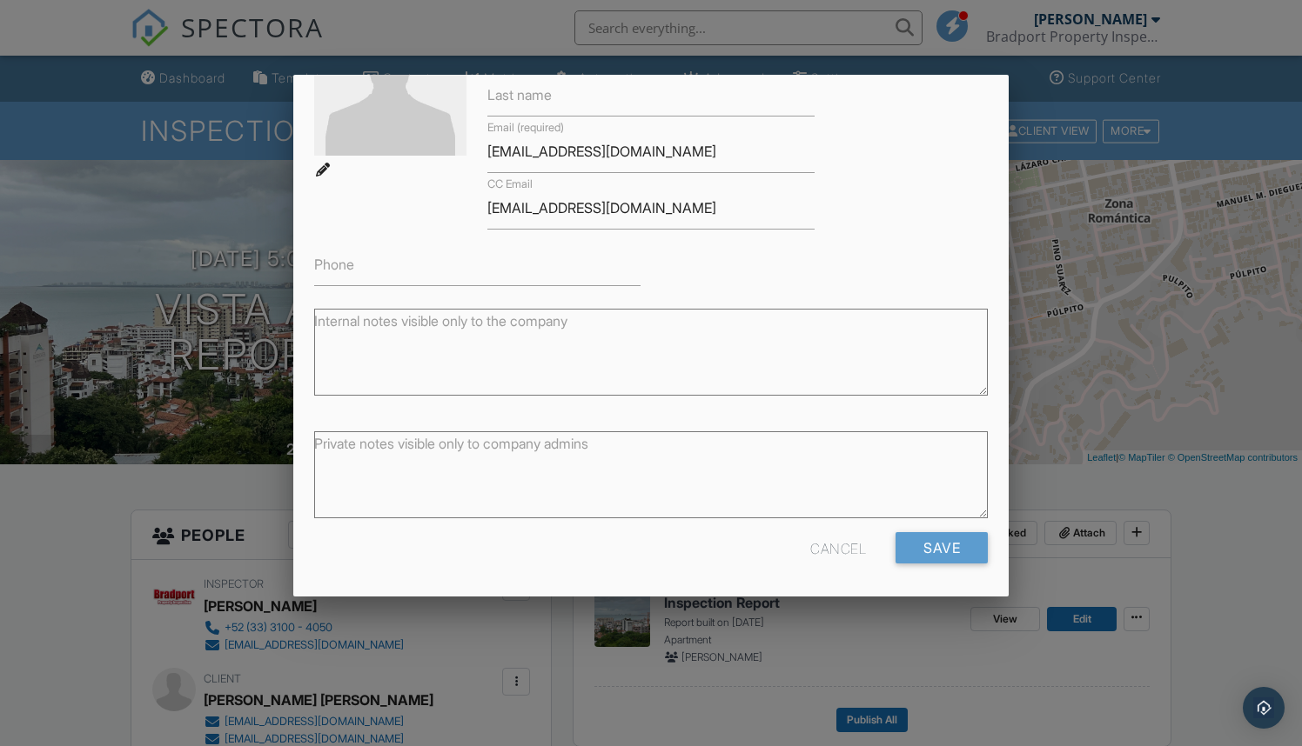
scroll to position [158, 0]
type input "Ronald Cusano & Sanders Mishkin"
click at [935, 548] on input "Save" at bounding box center [941, 548] width 92 height 31
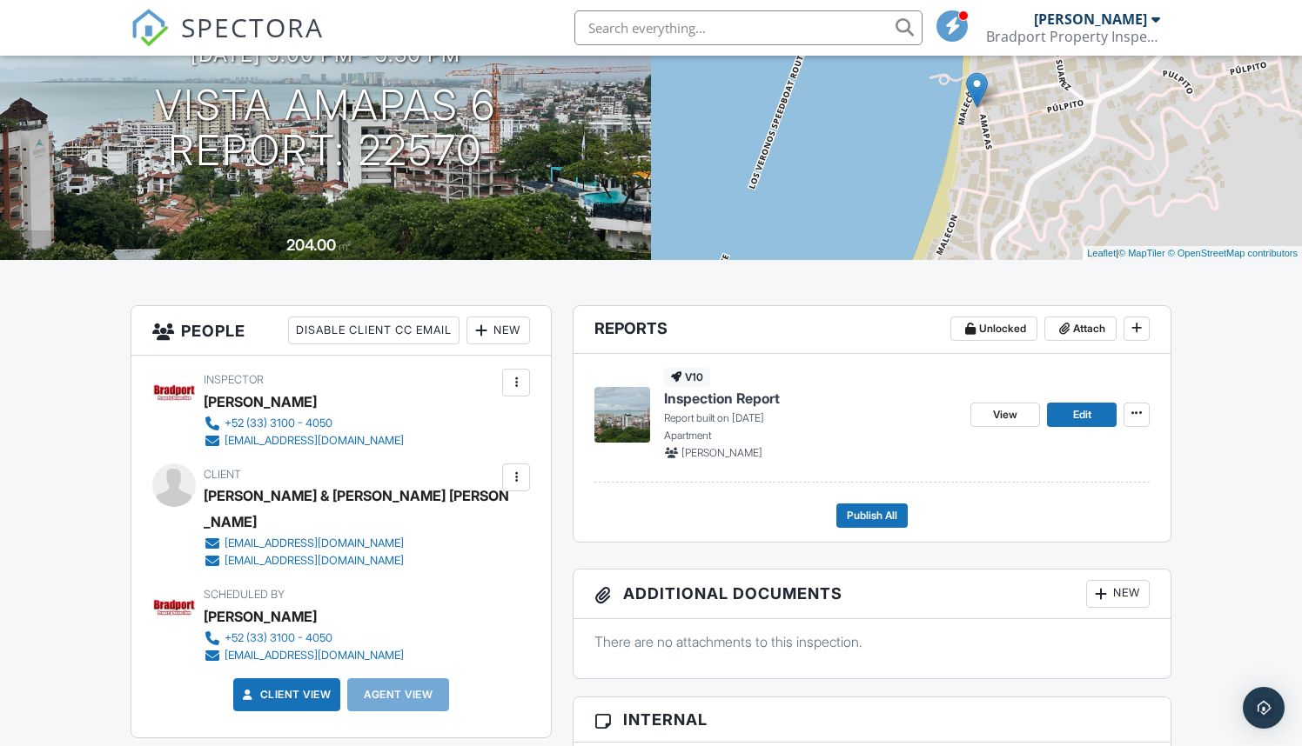
scroll to position [204, 0]
click at [497, 327] on div "New" at bounding box center [498, 331] width 64 height 28
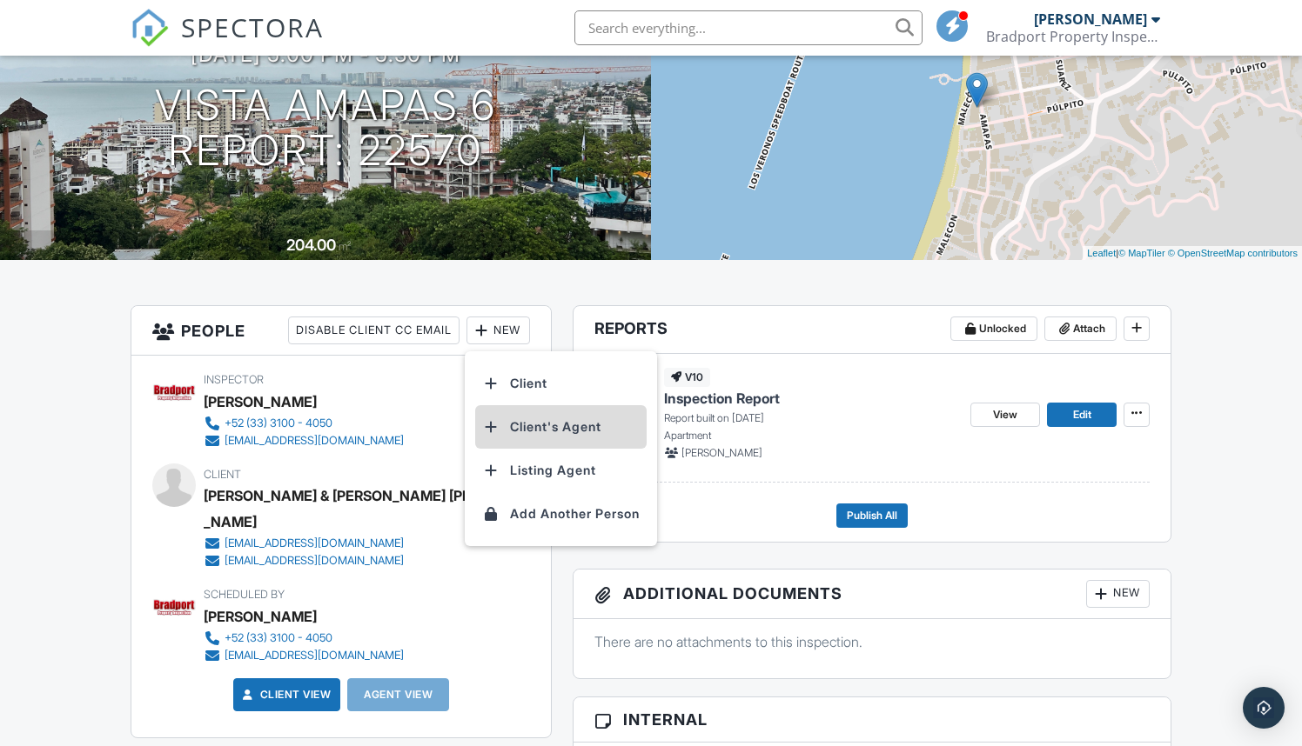
click at [527, 424] on li "Client's Agent" at bounding box center [560, 427] width 171 height 44
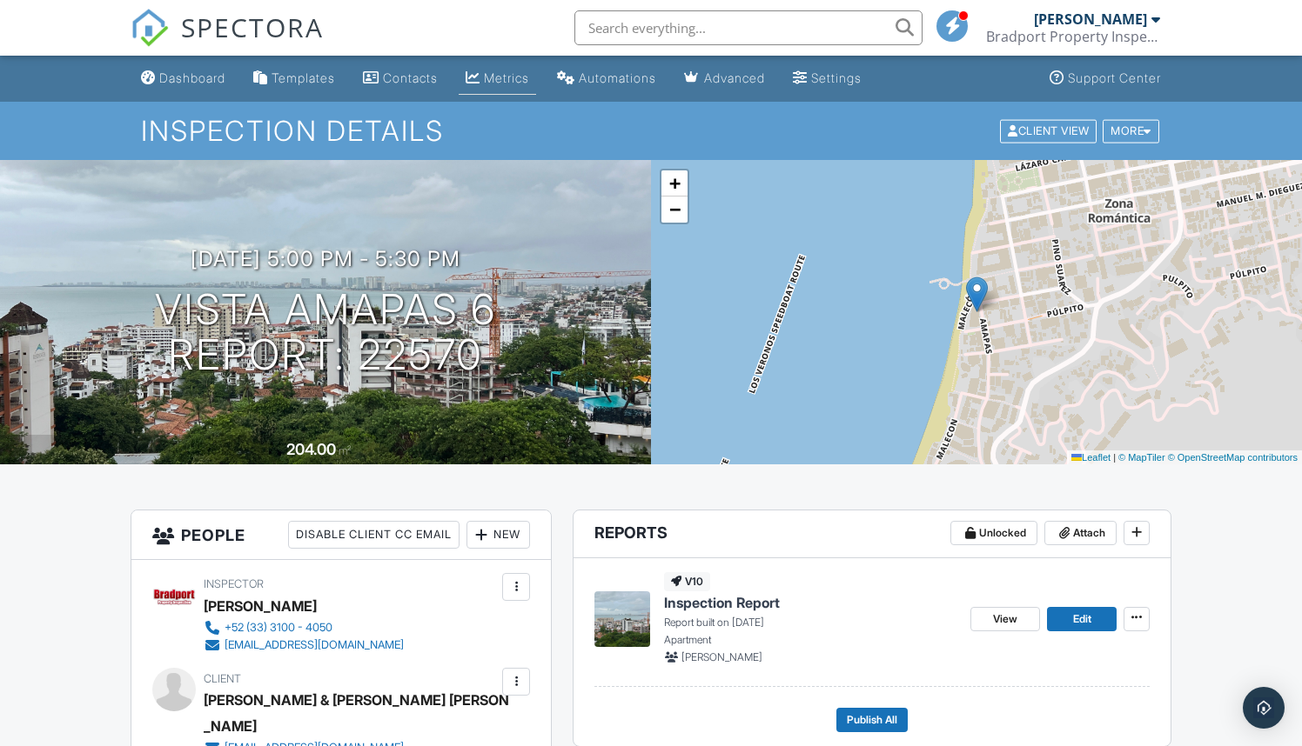
click at [510, 84] on div "Metrics" at bounding box center [506, 77] width 45 height 15
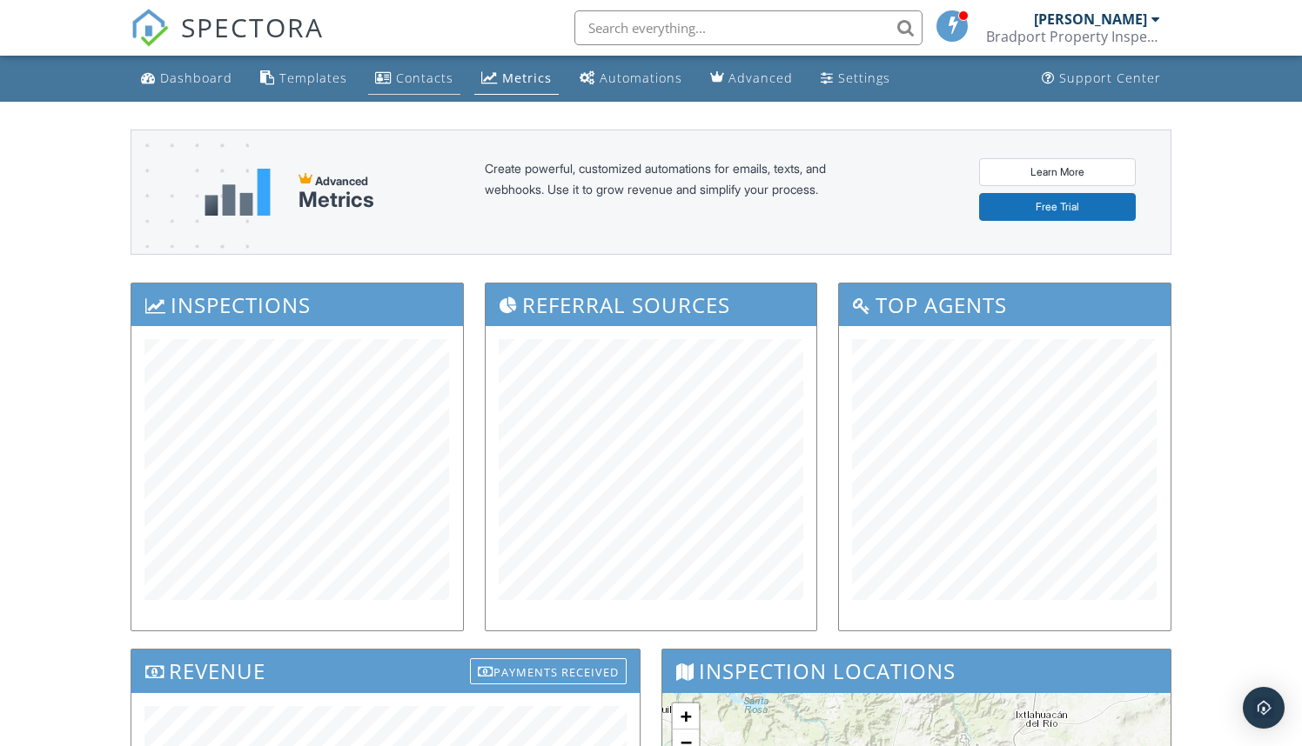
click at [418, 77] on div "Contacts" at bounding box center [424, 78] width 57 height 17
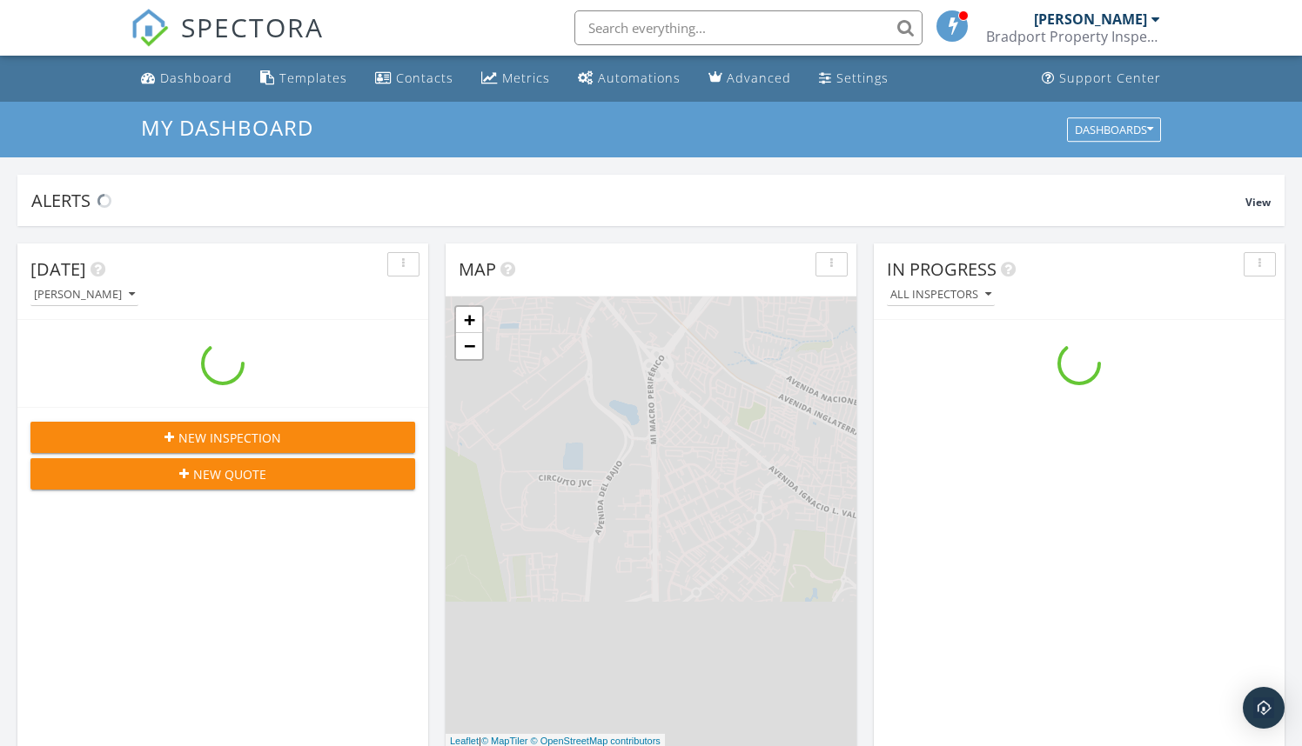
scroll to position [1584, 1302]
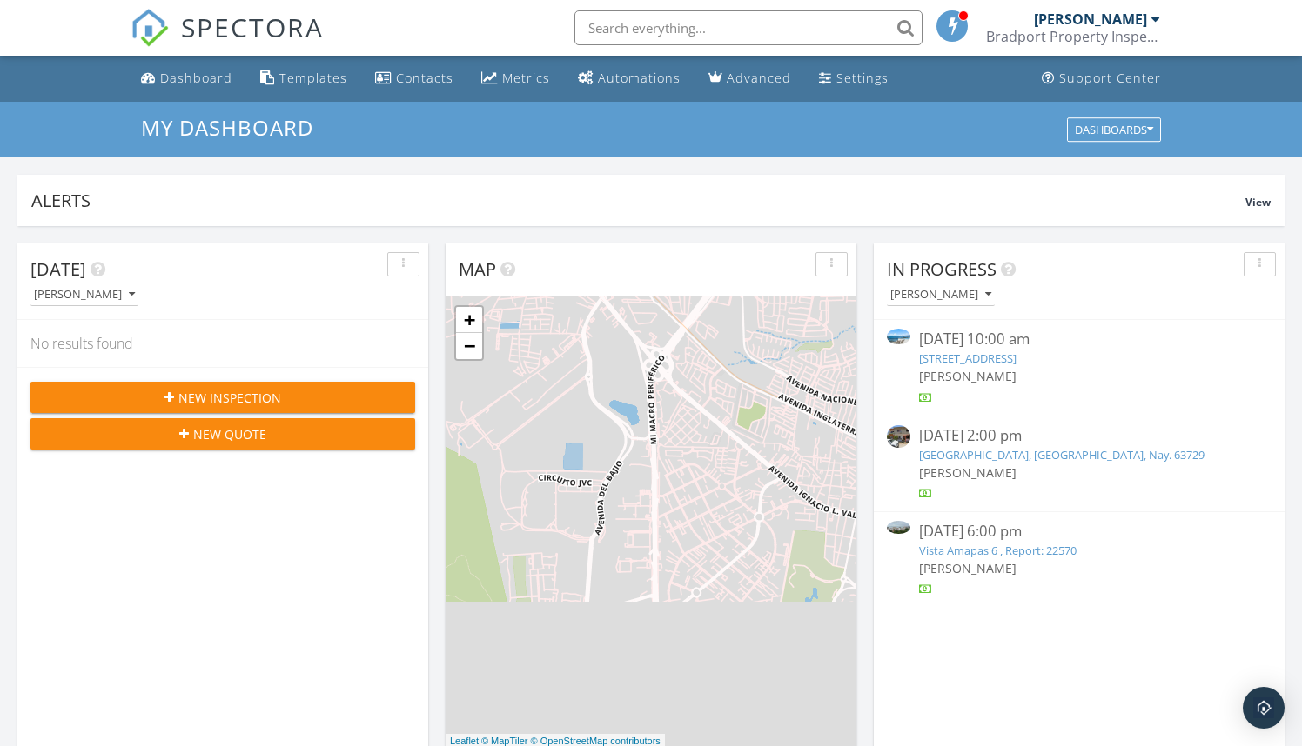
click at [969, 552] on link "Vista Amapas 6 , Report: 22570" at bounding box center [997, 551] width 157 height 16
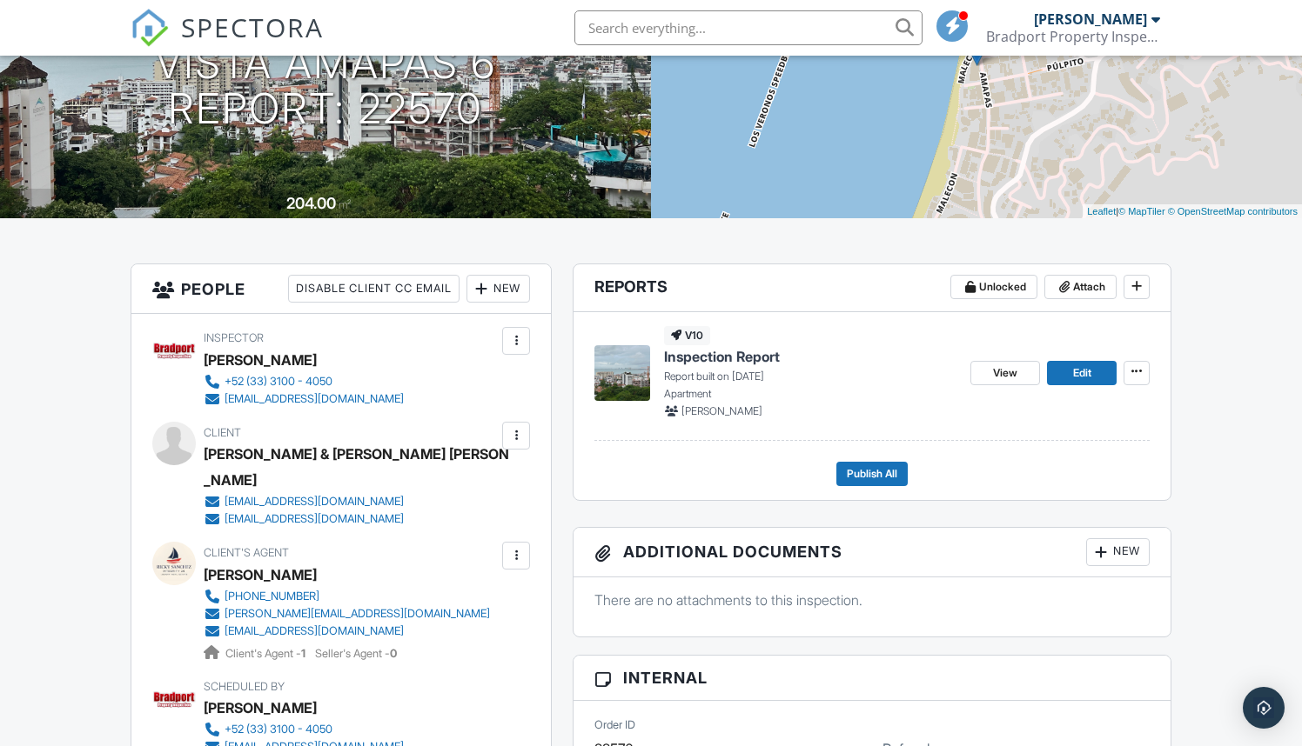
scroll to position [263, 0]
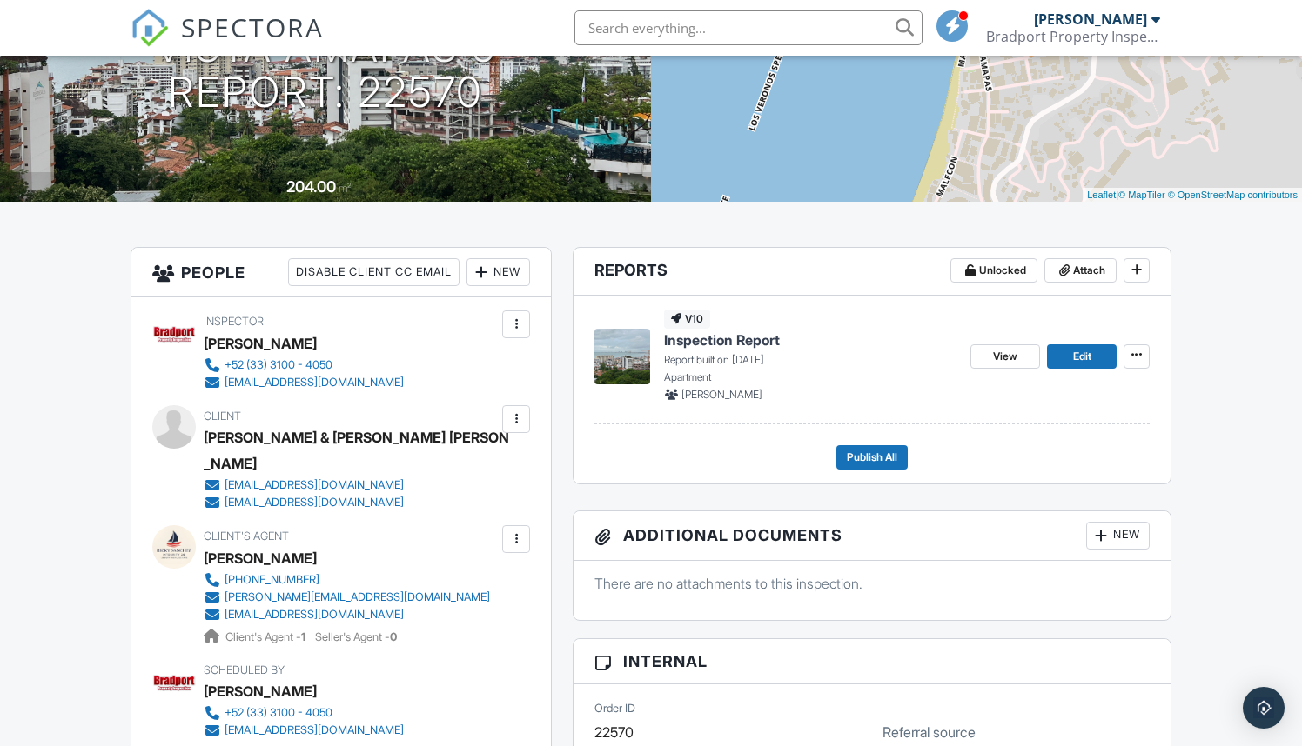
click at [517, 531] on div at bounding box center [515, 539] width 17 height 17
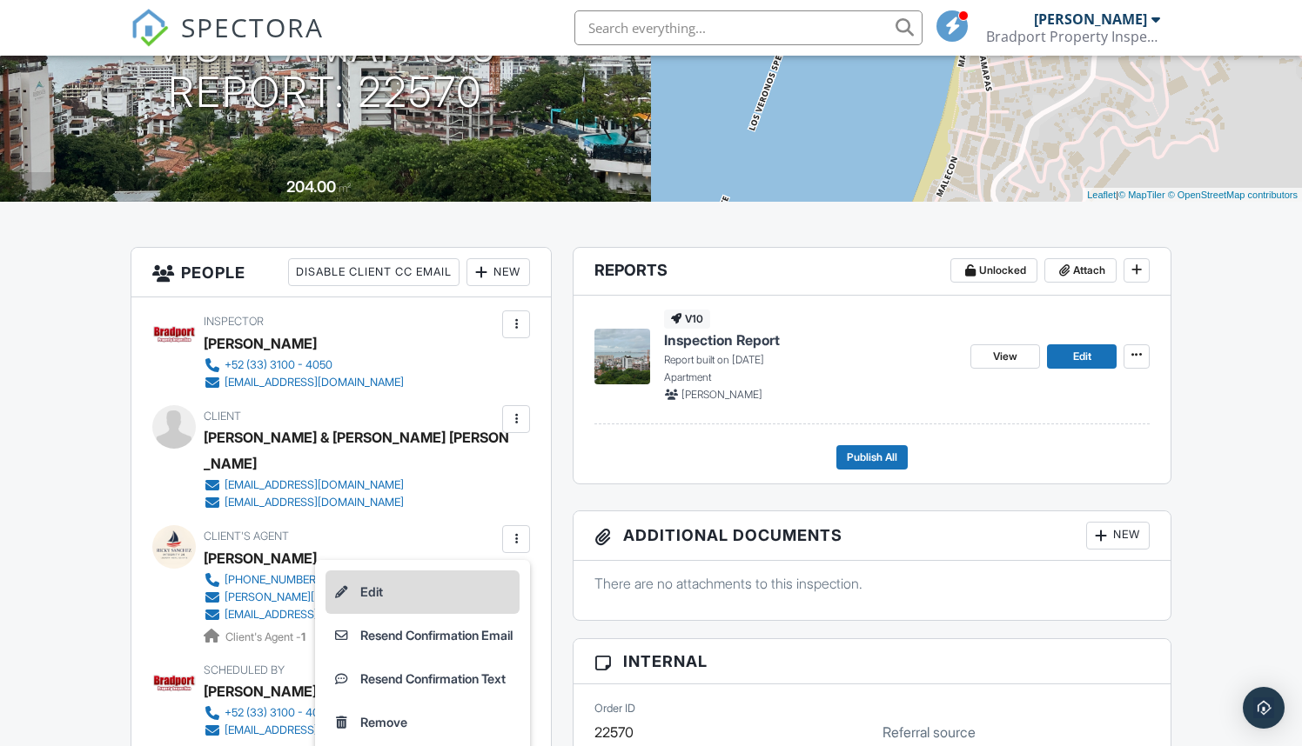
click at [370, 571] on li "Edit" at bounding box center [422, 593] width 194 height 44
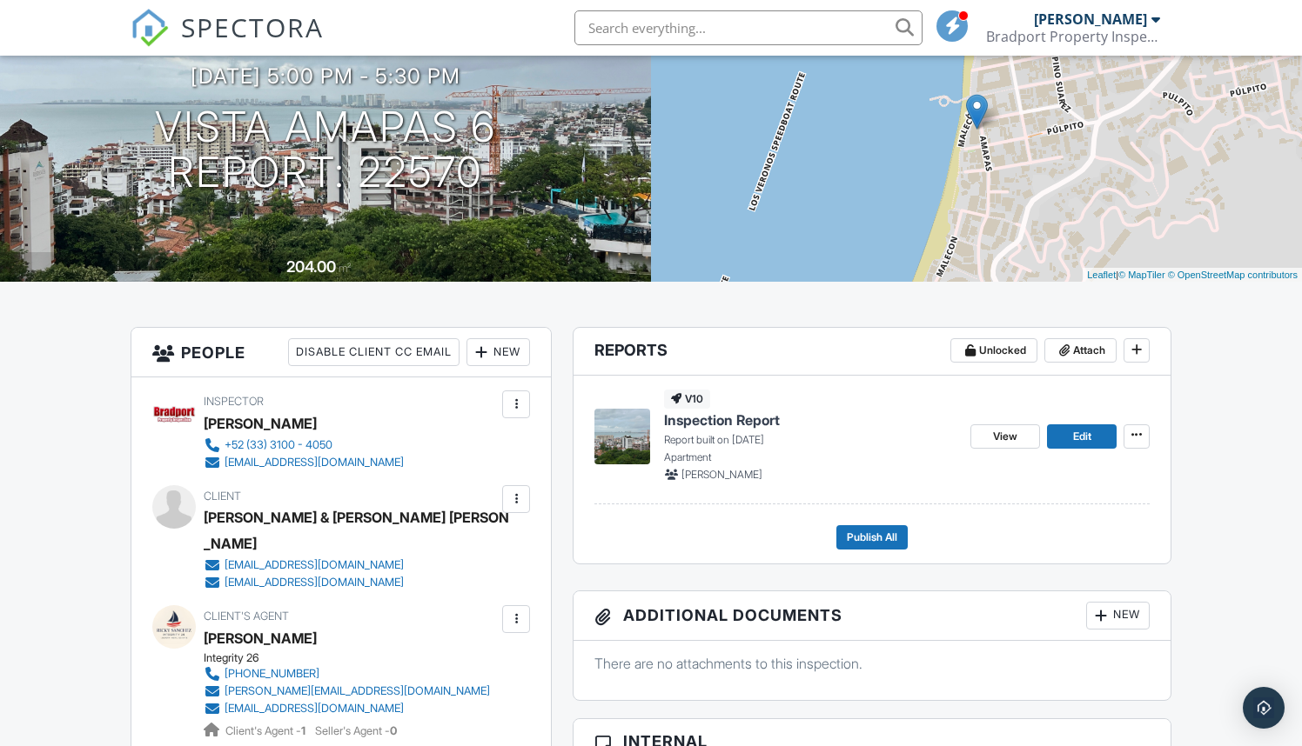
scroll to position [184, 0]
click at [297, 558] on div "[EMAIL_ADDRESS][DOMAIN_NAME]" at bounding box center [313, 565] width 179 height 14
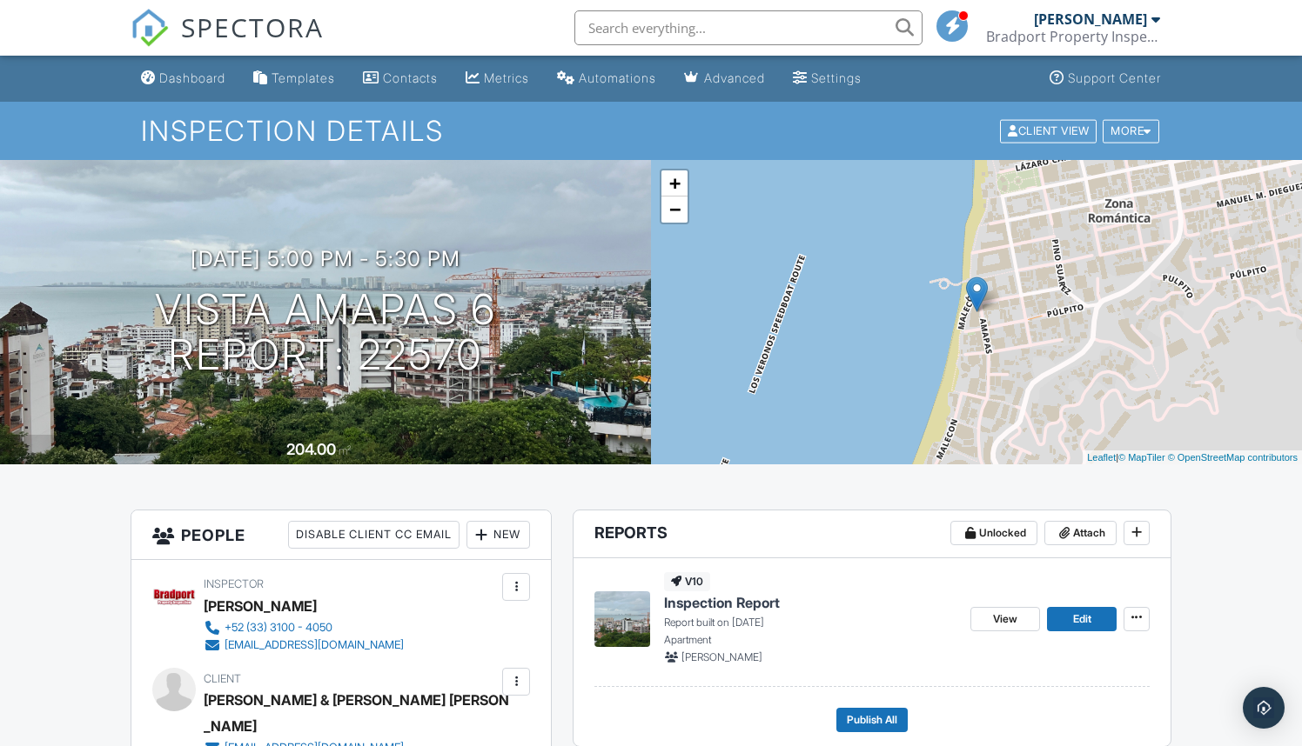
scroll to position [0, 0]
